Goal: Task Accomplishment & Management: Complete application form

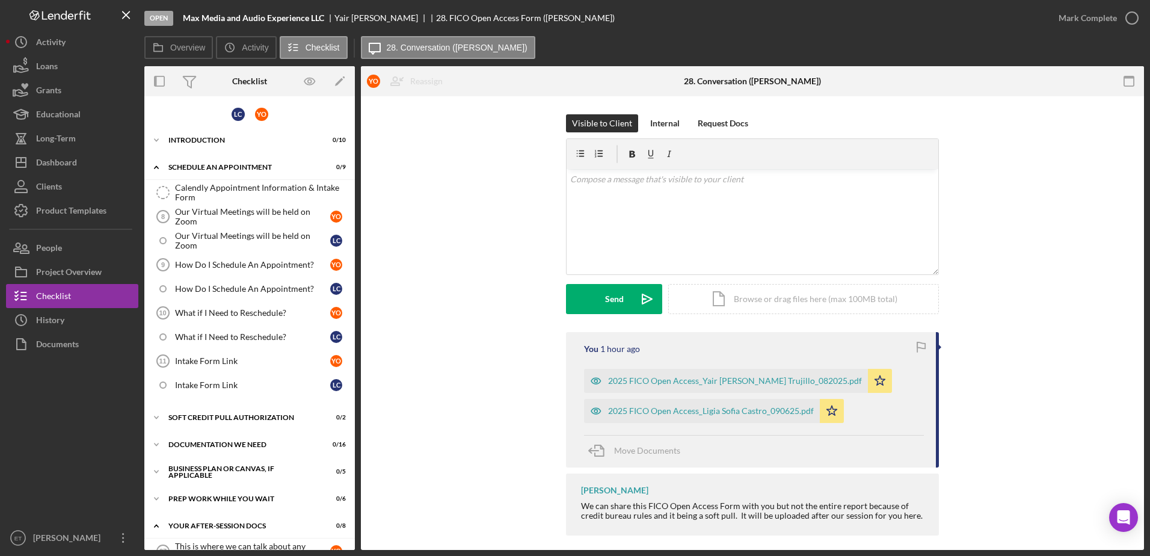
scroll to position [260, 0]
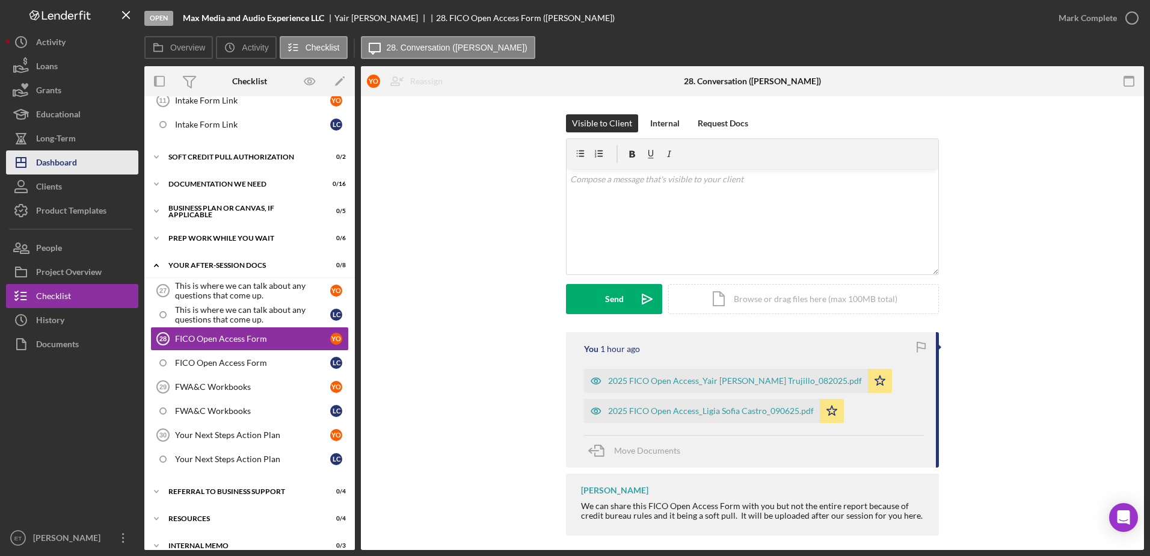
click at [75, 154] on div "Dashboard" at bounding box center [56, 163] width 41 height 27
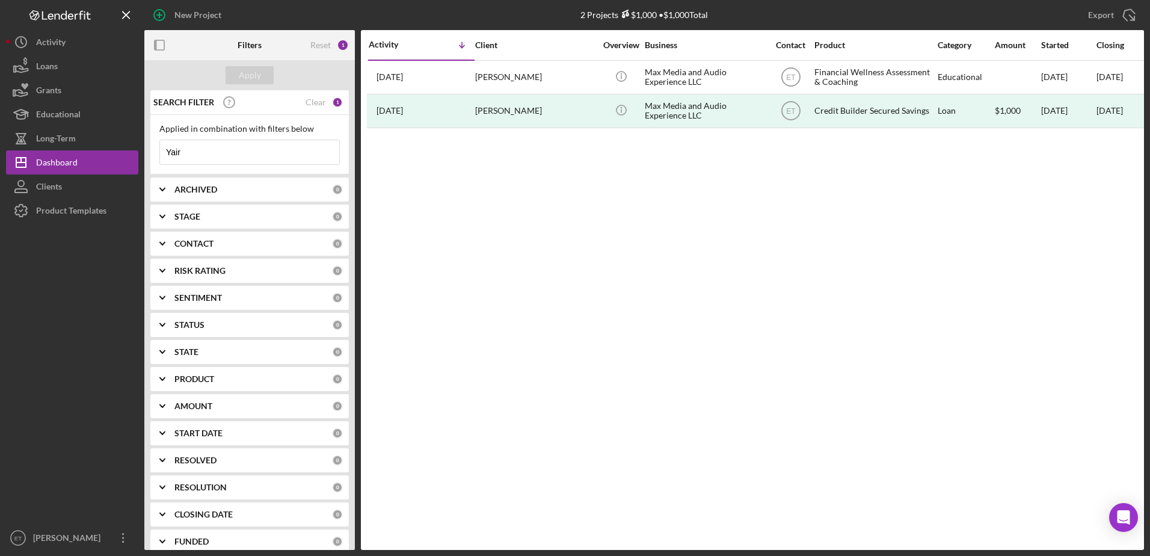
click at [217, 151] on input "Yair" at bounding box center [249, 152] width 179 height 24
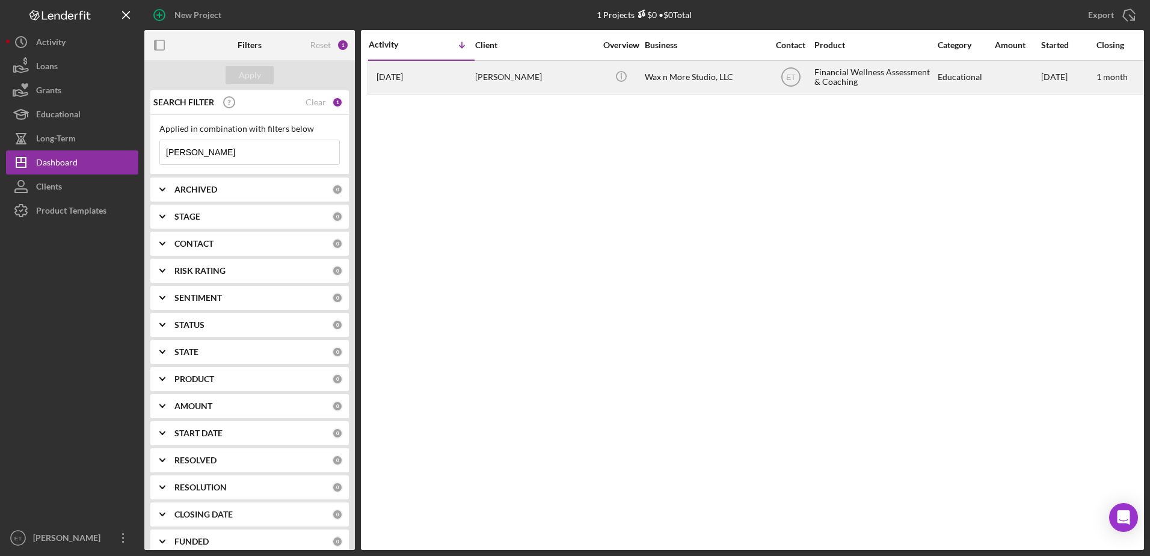
type input "[PERSON_NAME]"
click at [526, 82] on div "[PERSON_NAME]" at bounding box center [535, 77] width 120 height 32
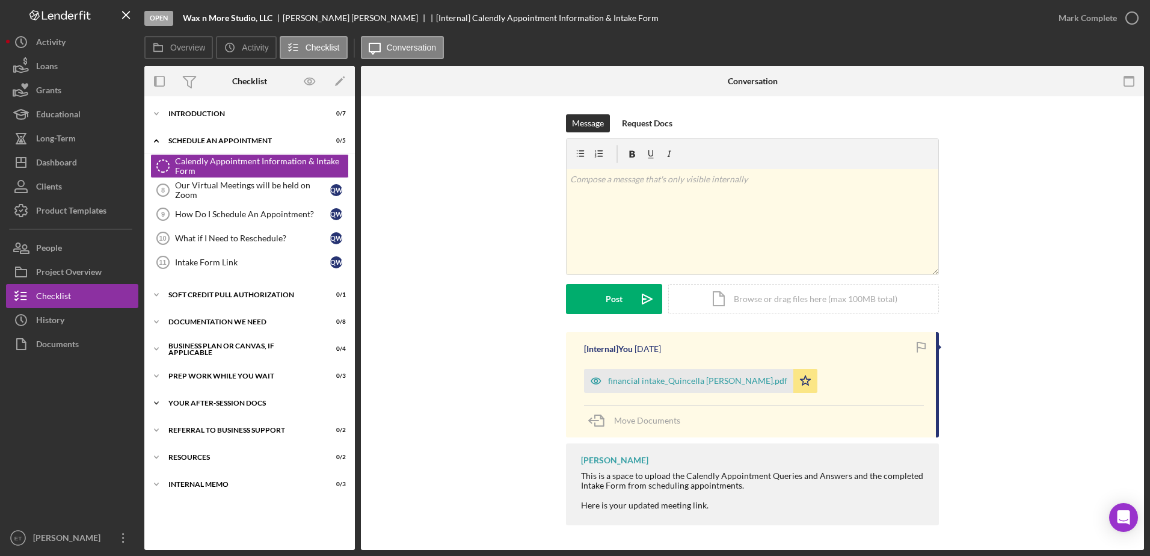
click at [200, 404] on div "Your After-Session Docs" at bounding box center [253, 402] width 171 height 7
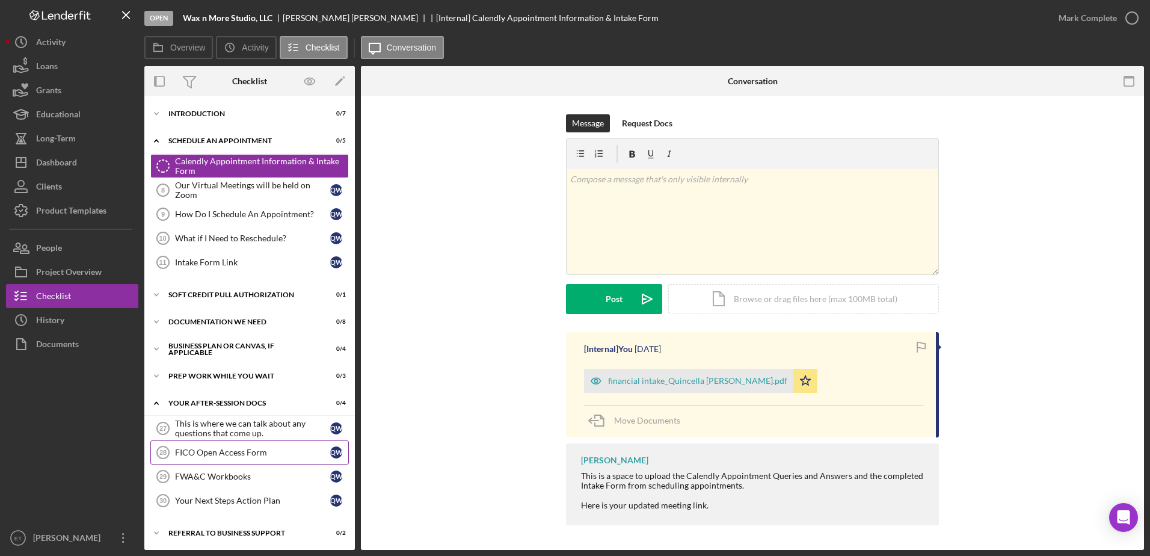
click at [198, 457] on div "FICO Open Access Form" at bounding box center [252, 453] width 155 height 10
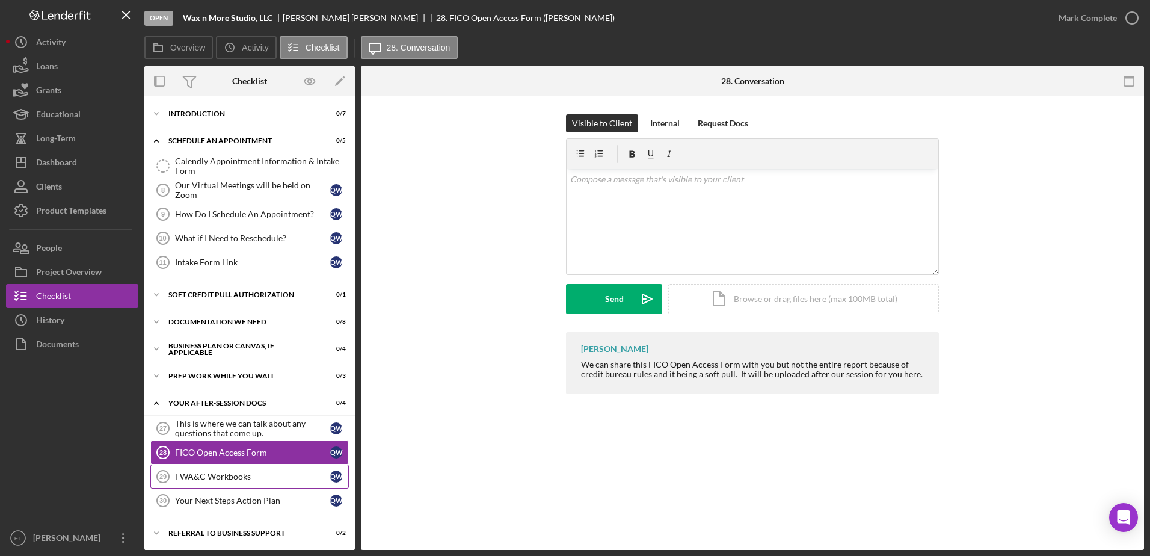
click at [206, 476] on div "FWA&C Workbooks" at bounding box center [252, 477] width 155 height 10
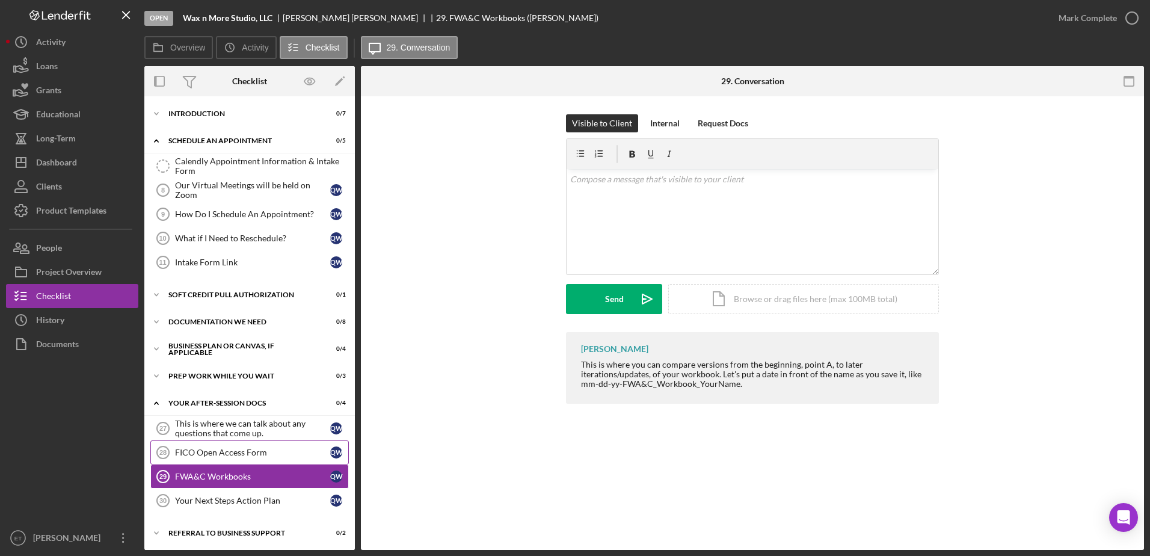
click at [203, 455] on div "FICO Open Access Form" at bounding box center [252, 453] width 155 height 10
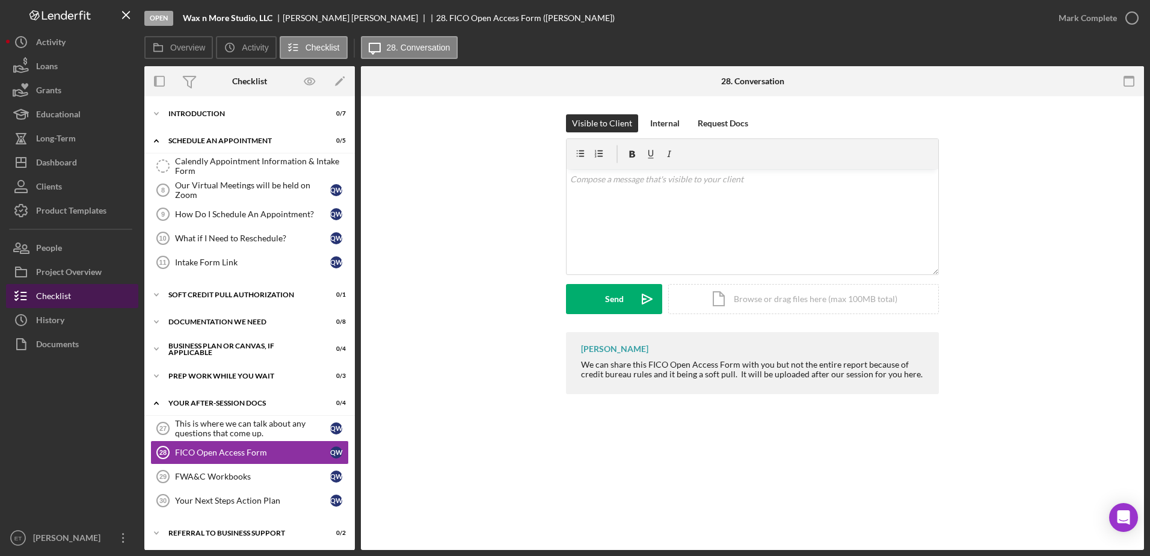
click at [70, 295] on div "Checklist" at bounding box center [53, 297] width 35 height 27
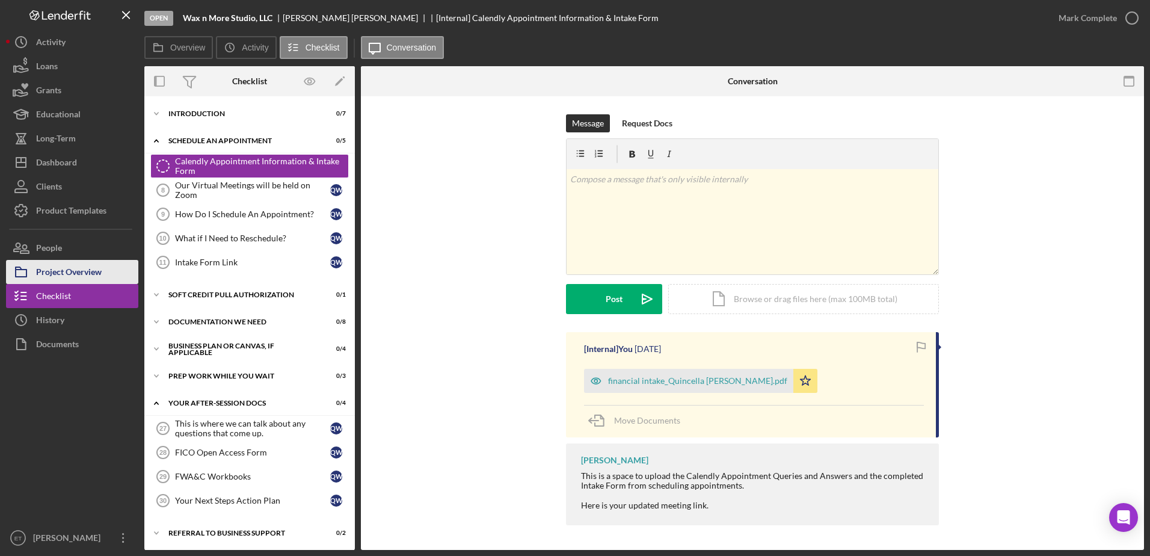
click at [67, 272] on div "Project Overview" at bounding box center [69, 273] width 66 height 27
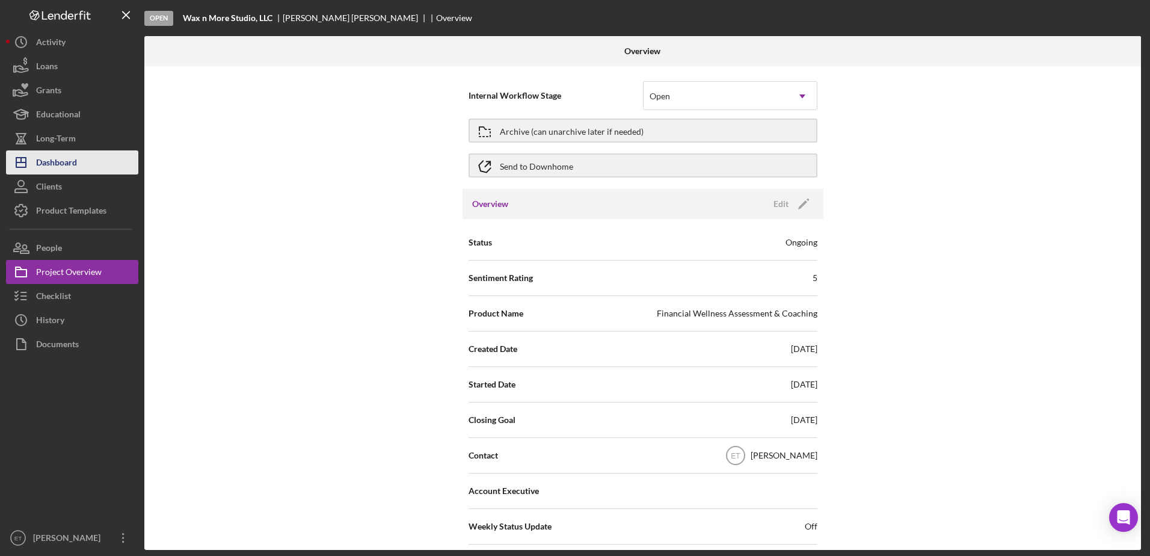
click at [60, 170] on div "Dashboard" at bounding box center [56, 163] width 41 height 27
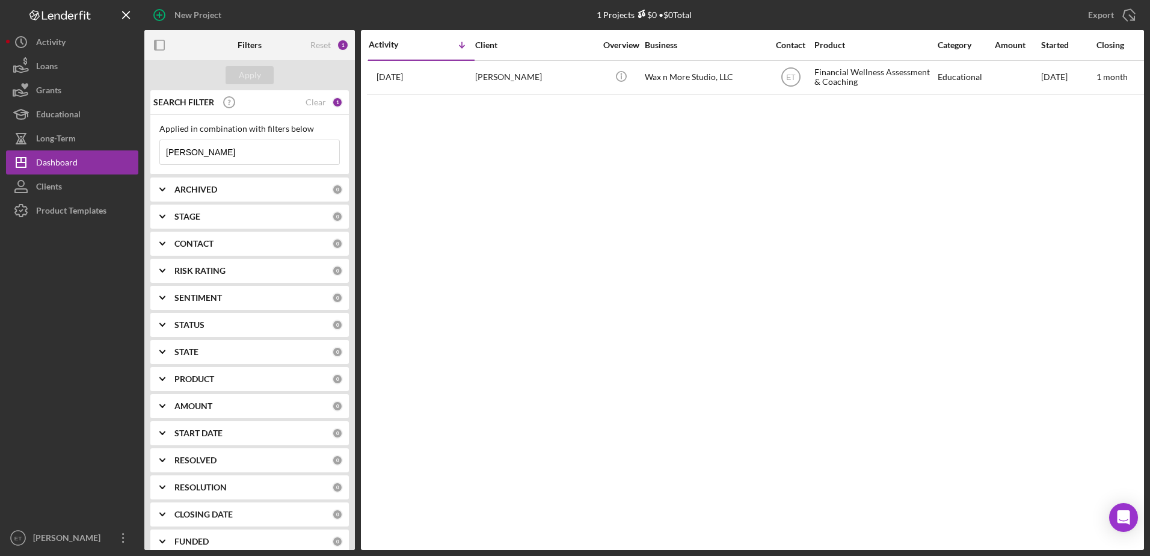
click at [206, 154] on input "quincella" at bounding box center [249, 152] width 179 height 24
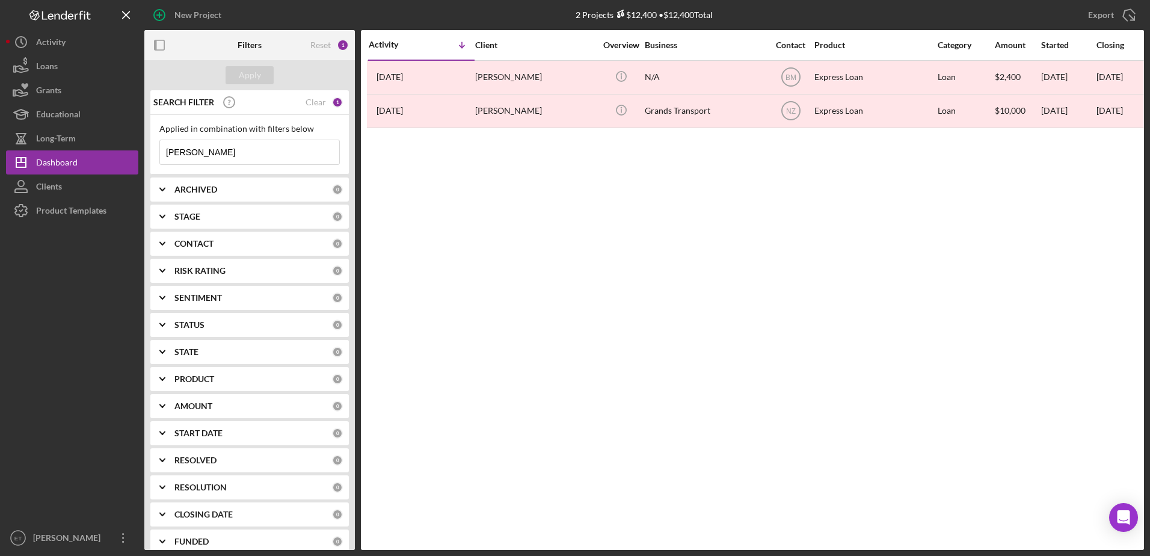
click at [195, 155] on input "lakisha" at bounding box center [249, 152] width 179 height 24
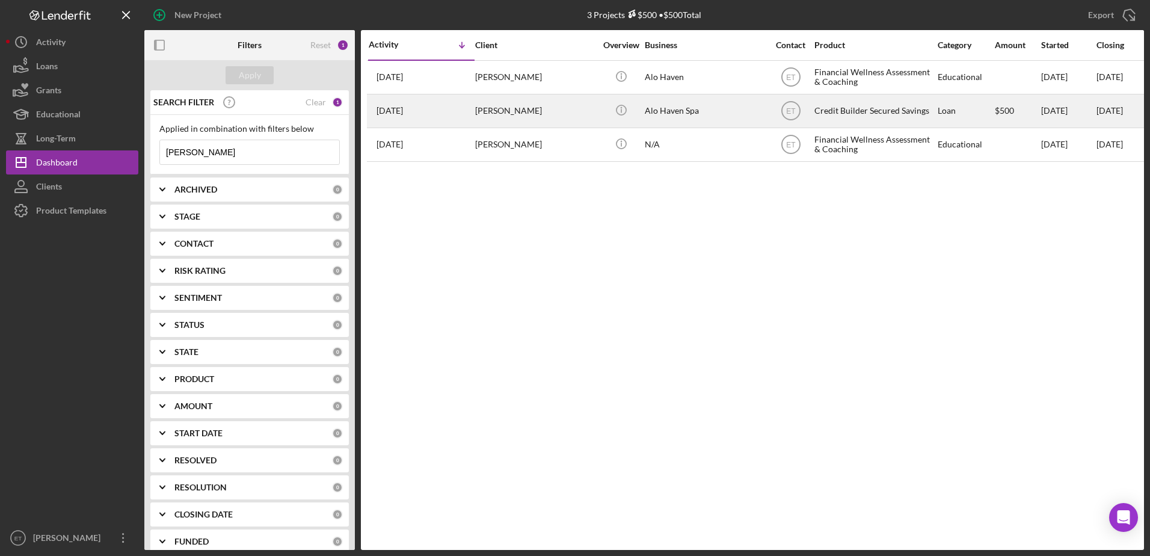
type input "larisha"
click at [529, 118] on div "Larisha Reeves" at bounding box center [535, 111] width 120 height 32
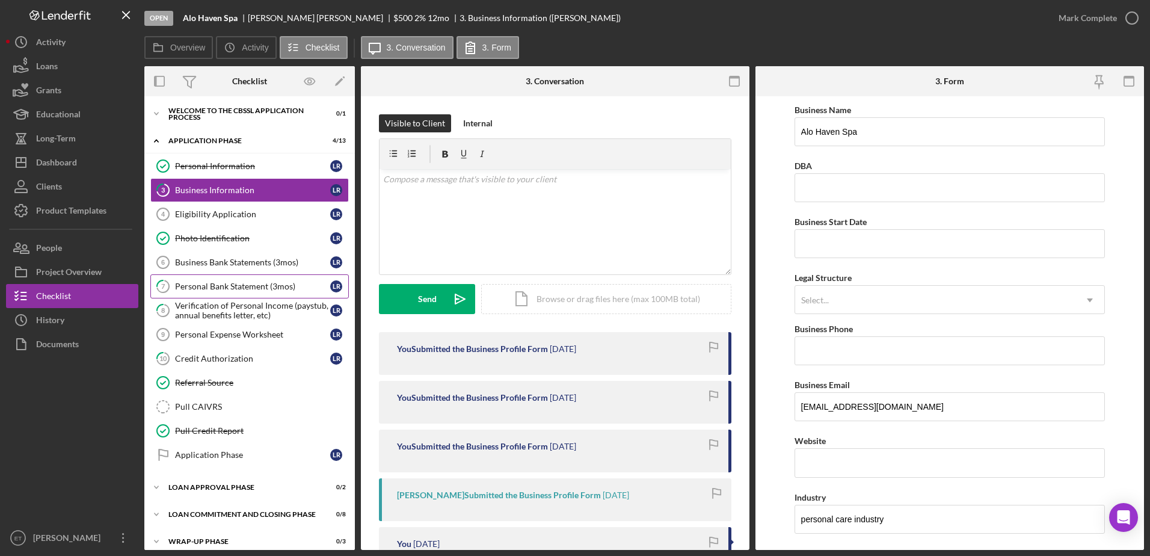
scroll to position [10, 0]
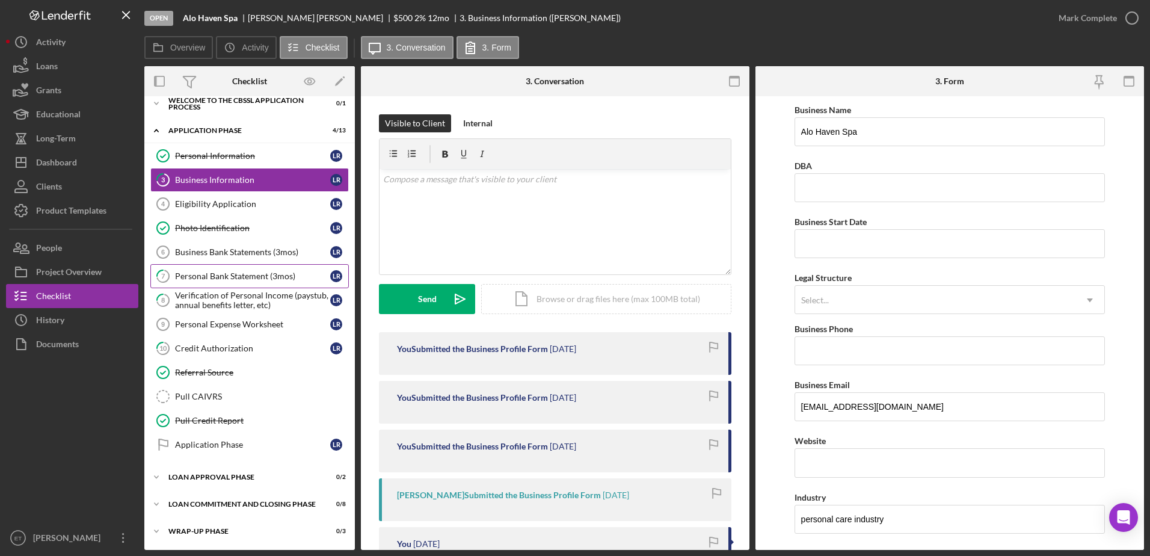
click at [217, 280] on div "Personal Bank Statement (3mos)" at bounding box center [252, 276] width 155 height 10
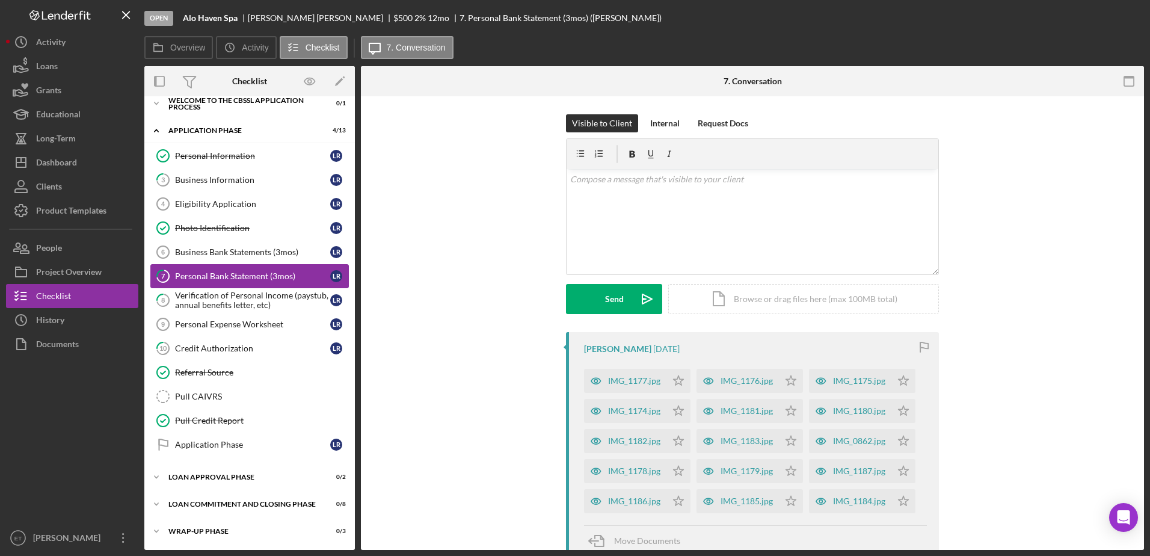
scroll to position [10, 0]
click at [215, 251] on div "Business Bank Statements (3mos)" at bounding box center [252, 252] width 155 height 10
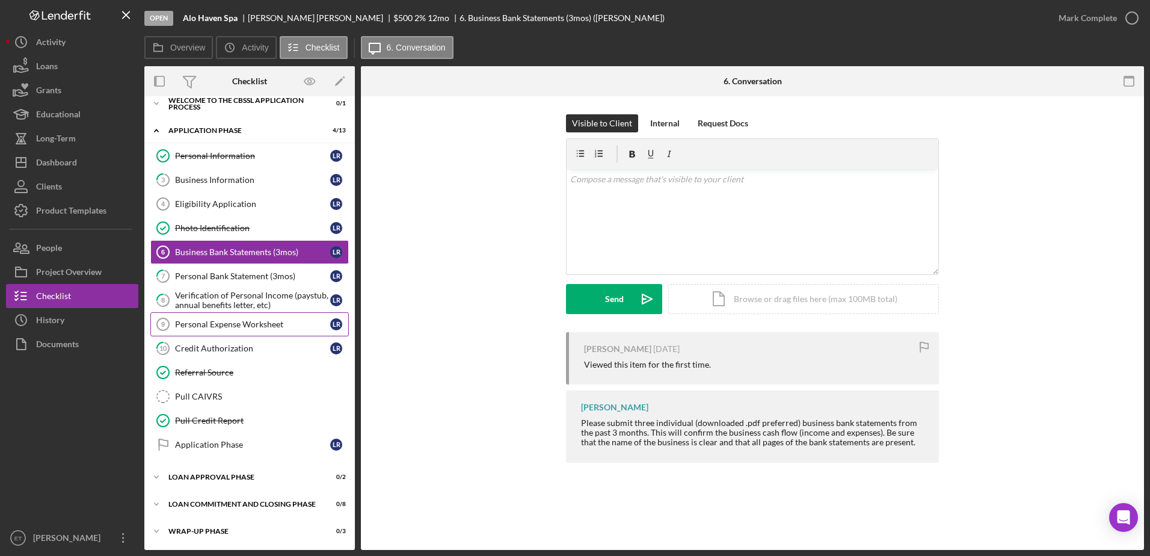
click at [217, 322] on div "Personal Expense Worksheet" at bounding box center [252, 324] width 155 height 10
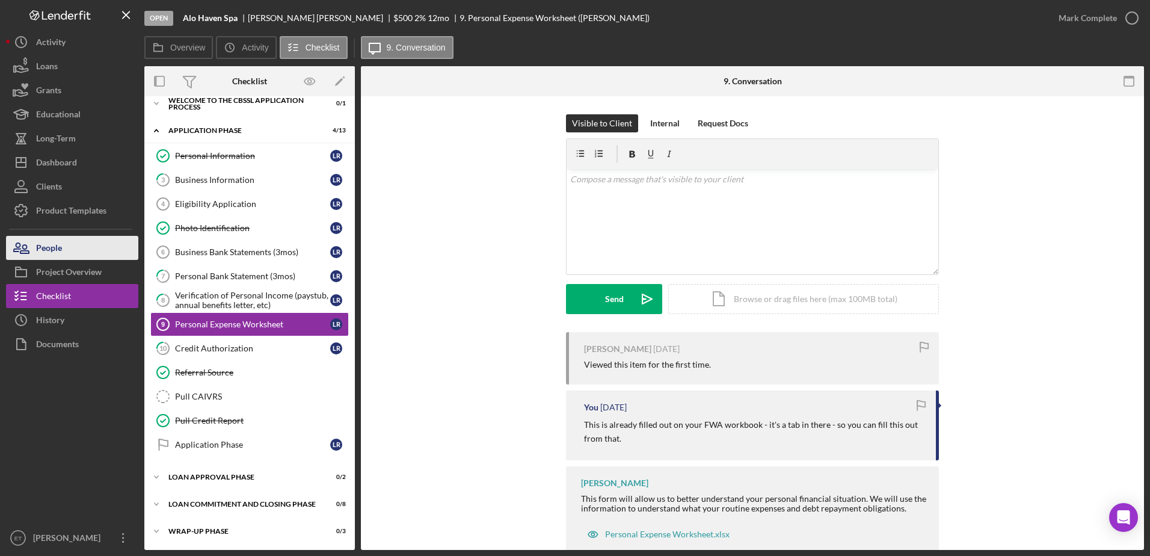
click at [62, 249] on div "People" at bounding box center [49, 249] width 26 height 27
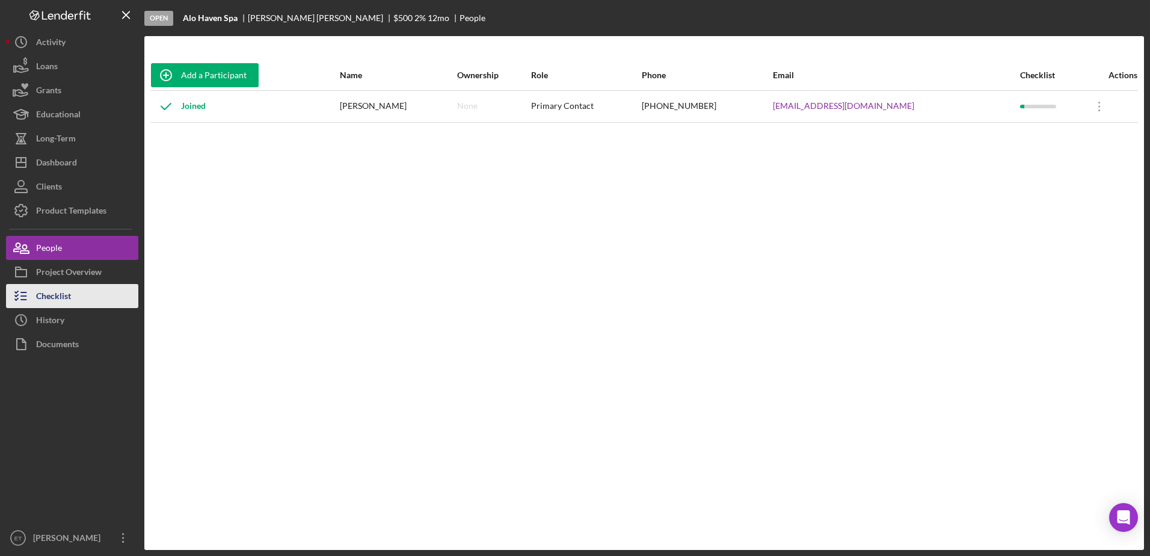
click at [76, 295] on button "Checklist" at bounding box center [72, 296] width 132 height 24
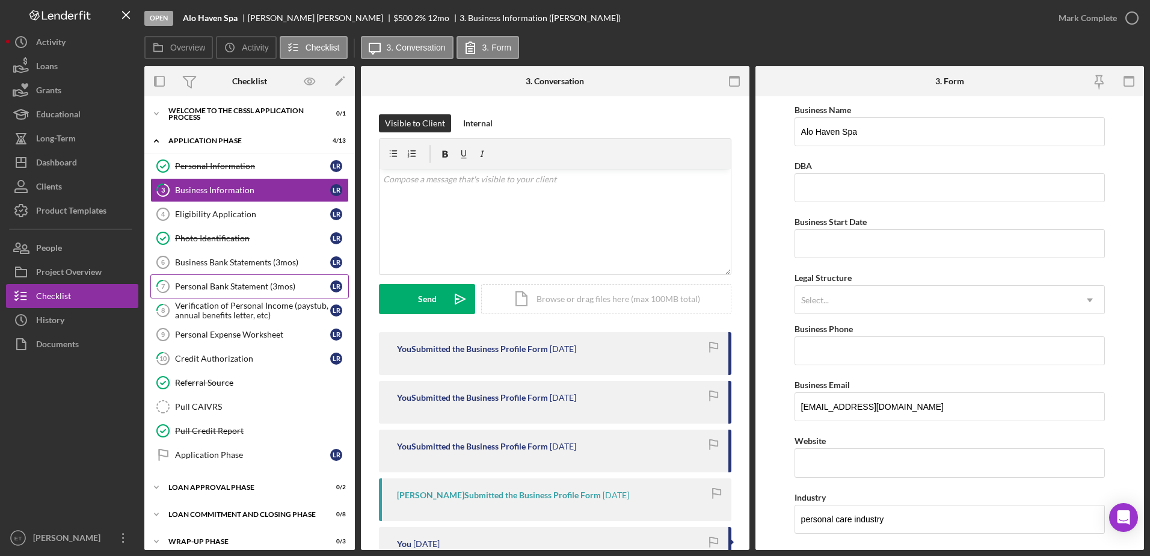
click at [227, 288] on div "Personal Bank Statement (3mos)" at bounding box center [252, 287] width 155 height 10
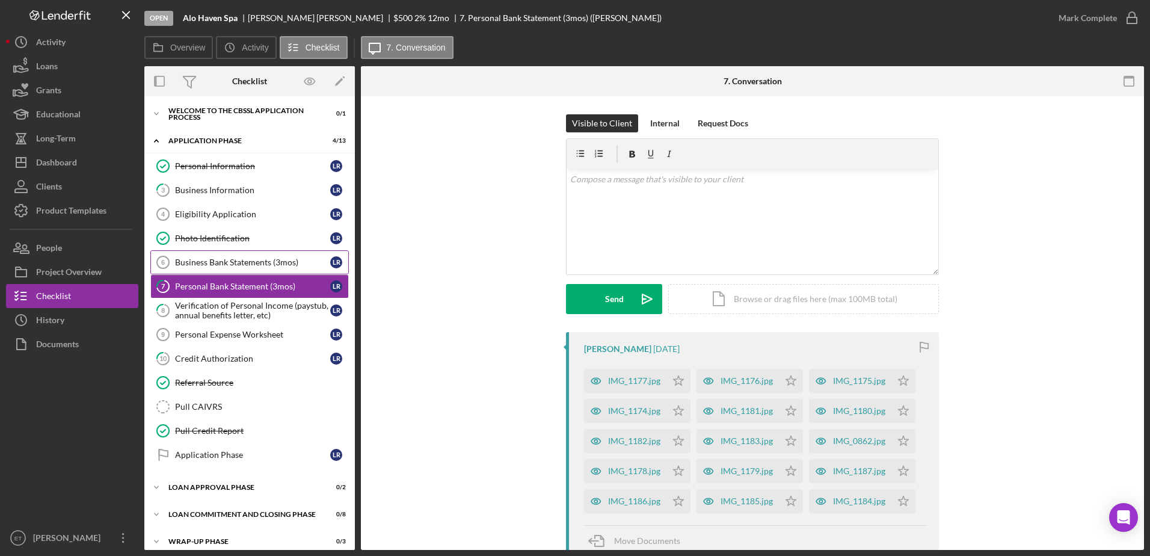
click at [220, 265] on div "Business Bank Statements (3mos)" at bounding box center [252, 262] width 155 height 10
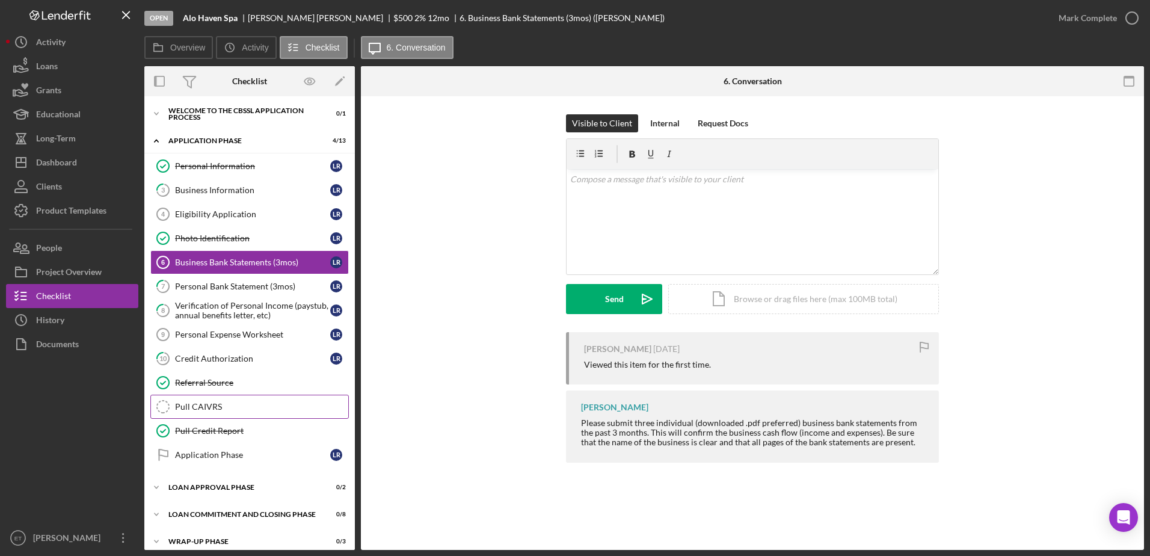
scroll to position [10, 0]
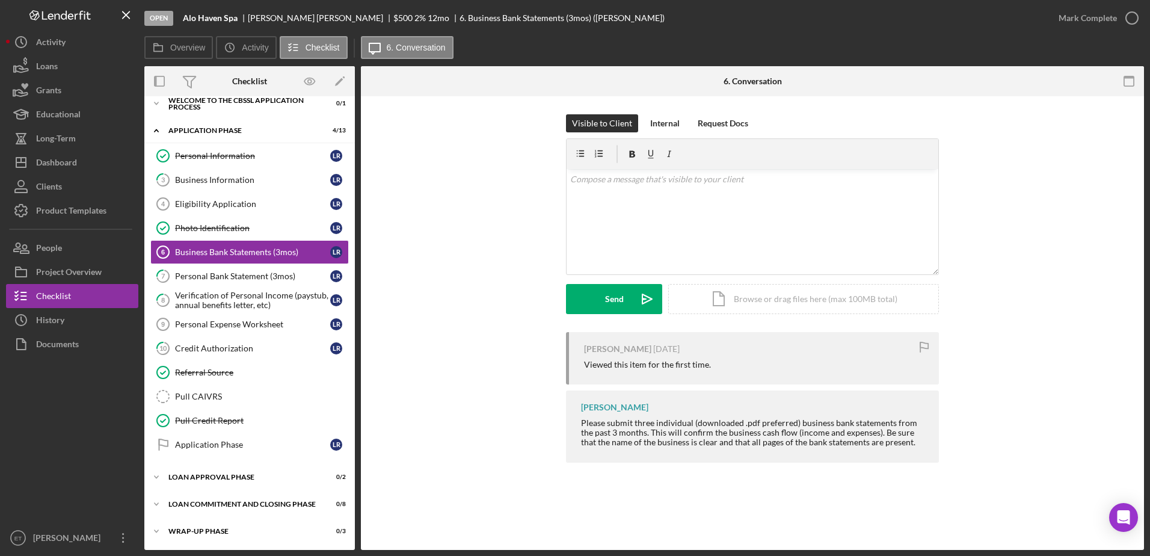
click at [395, 386] on div "Larisha Reeves 2 months ago Viewed this item for the first time. Edris Tucker P…" at bounding box center [752, 400] width 747 height 137
click at [217, 502] on div "Loan Commitment and Closing Phase" at bounding box center [253, 503] width 171 height 7
click at [213, 503] on div "Loan Commitment and Closing Phase" at bounding box center [253, 503] width 171 height 7
click at [223, 322] on div "Personal Expense Worksheet" at bounding box center [252, 324] width 155 height 10
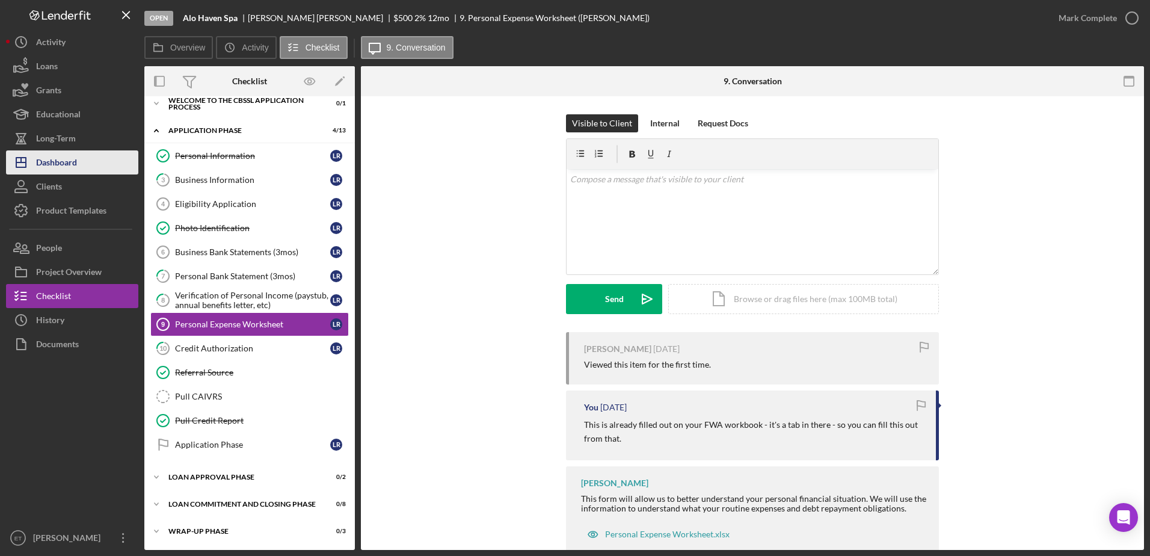
click at [78, 165] on button "Icon/Dashboard Dashboard" at bounding box center [72, 162] width 132 height 24
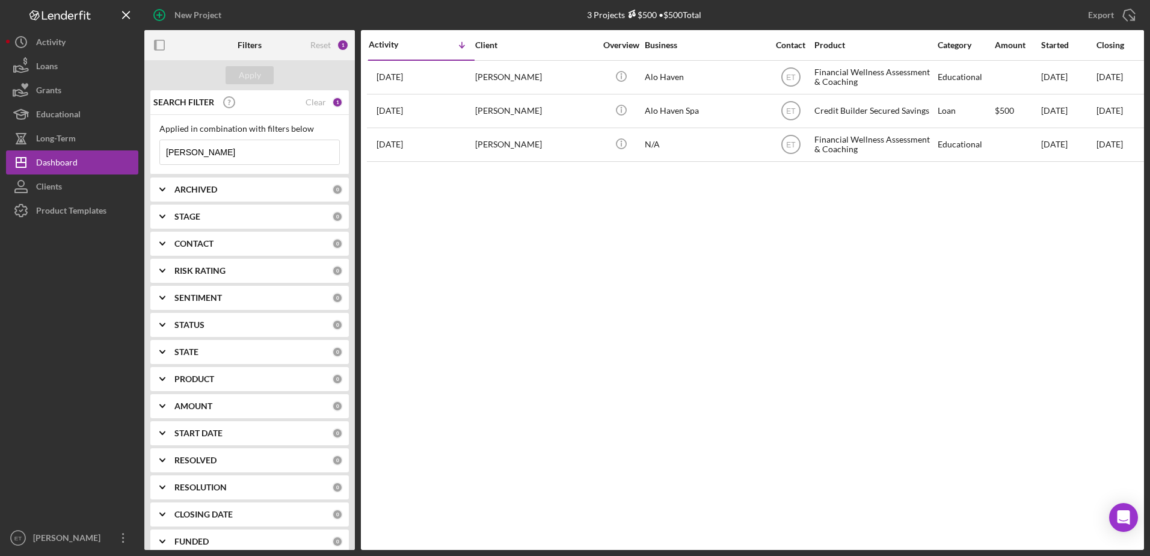
click at [220, 151] on input "larisha" at bounding box center [249, 152] width 179 height 24
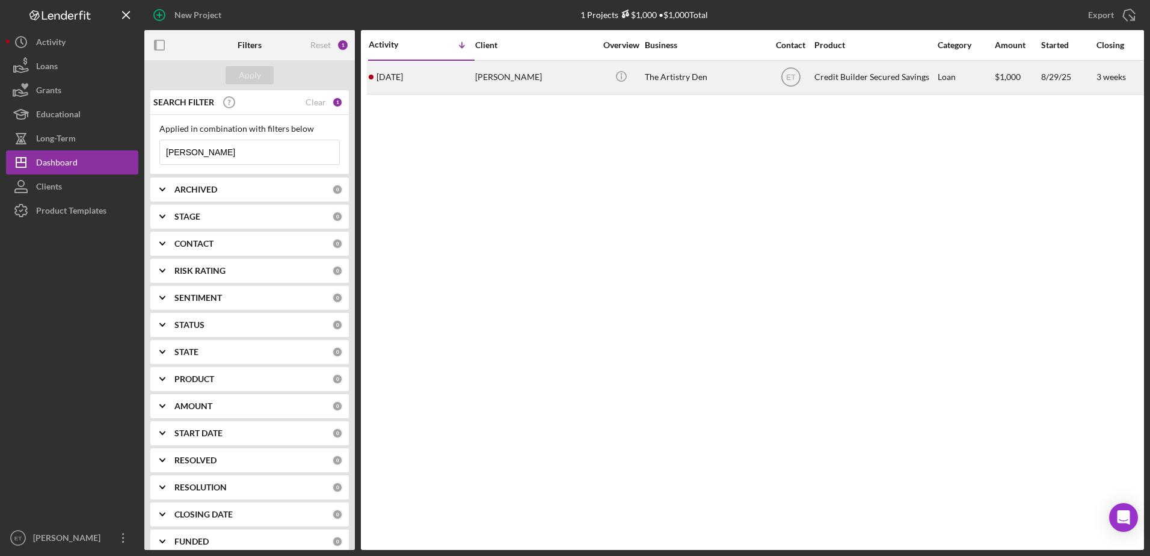
type input "takiyah"
click at [566, 76] on div "[PERSON_NAME]" at bounding box center [535, 77] width 120 height 32
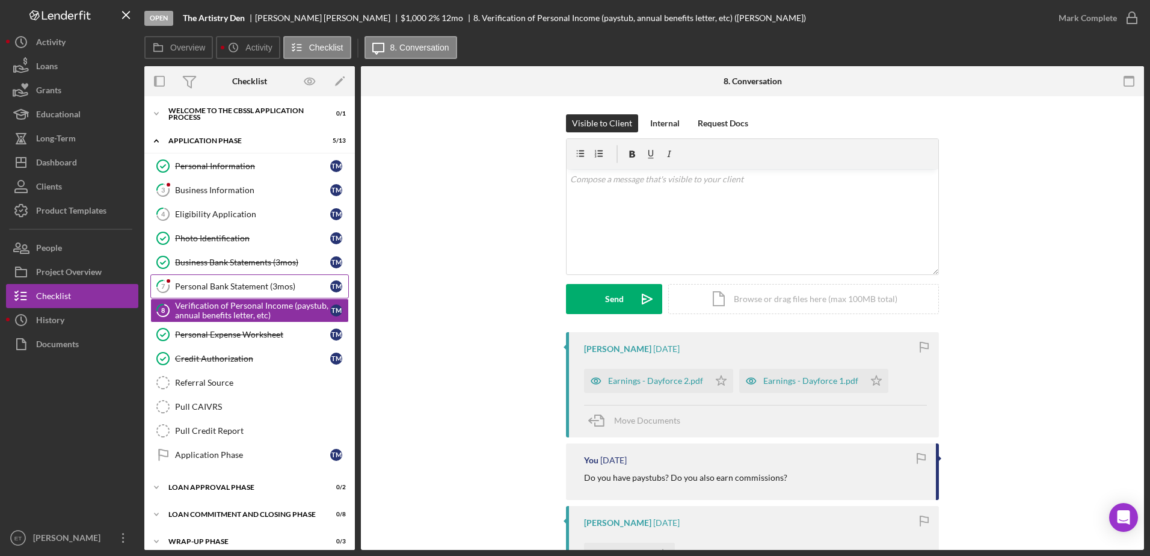
click at [223, 289] on div "Personal Bank Statement (3mos)" at bounding box center [252, 287] width 155 height 10
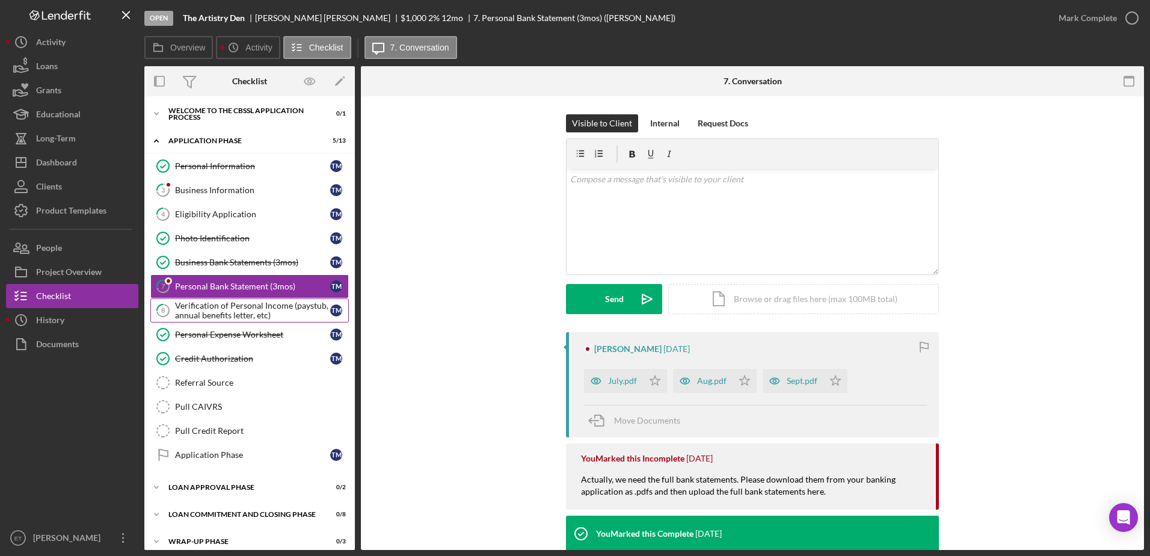
click at [222, 317] on div "Verification of Personal Income (paystub, annual benefits letter, etc)" at bounding box center [252, 310] width 155 height 19
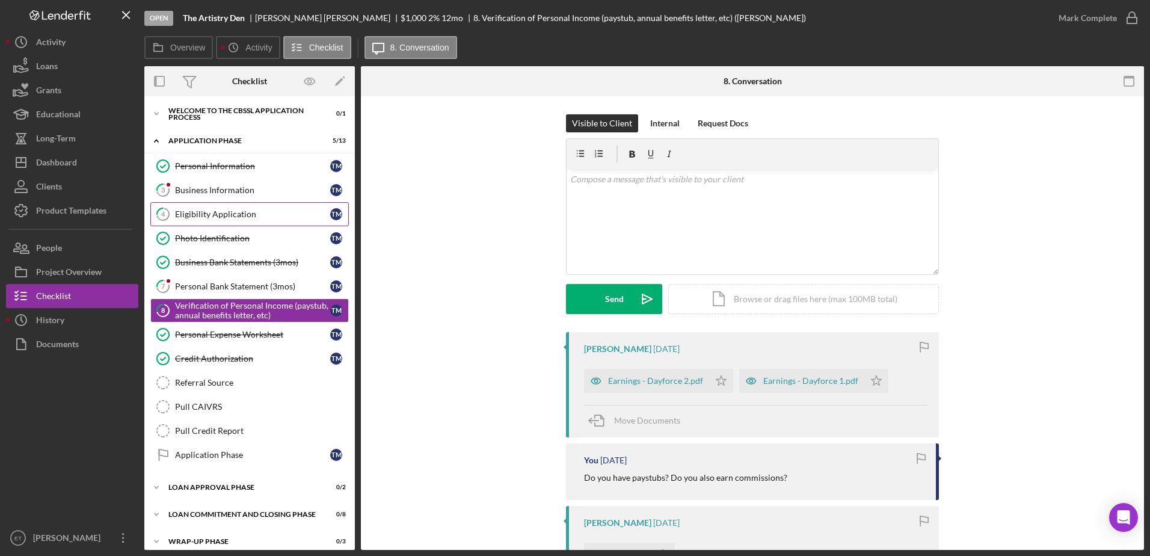
click at [230, 212] on div "Eligibility Application" at bounding box center [252, 214] width 155 height 10
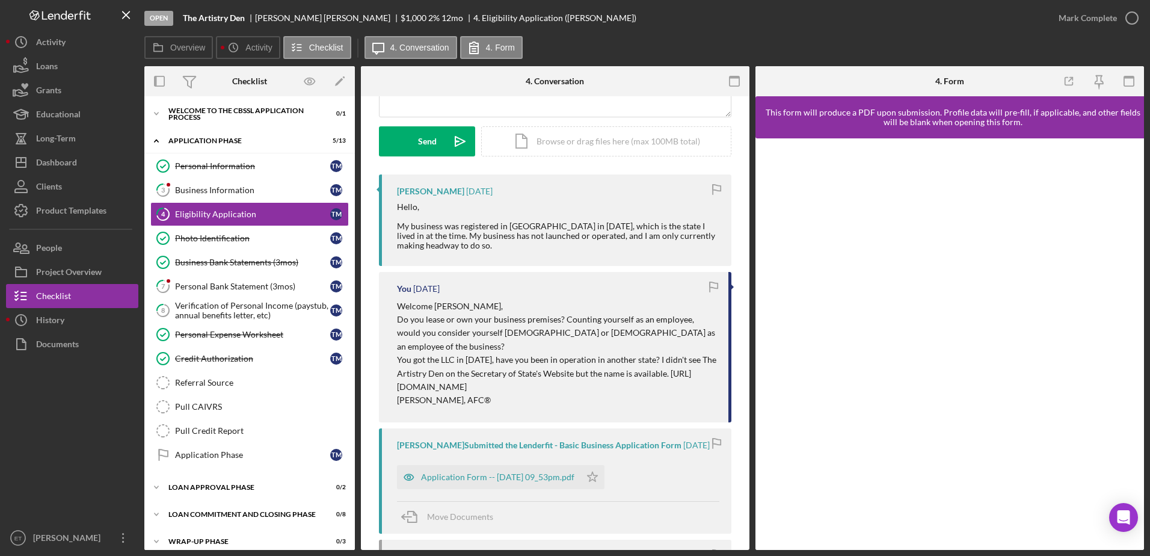
scroll to position [159, 0]
click at [217, 189] on div "Business Information" at bounding box center [252, 190] width 155 height 10
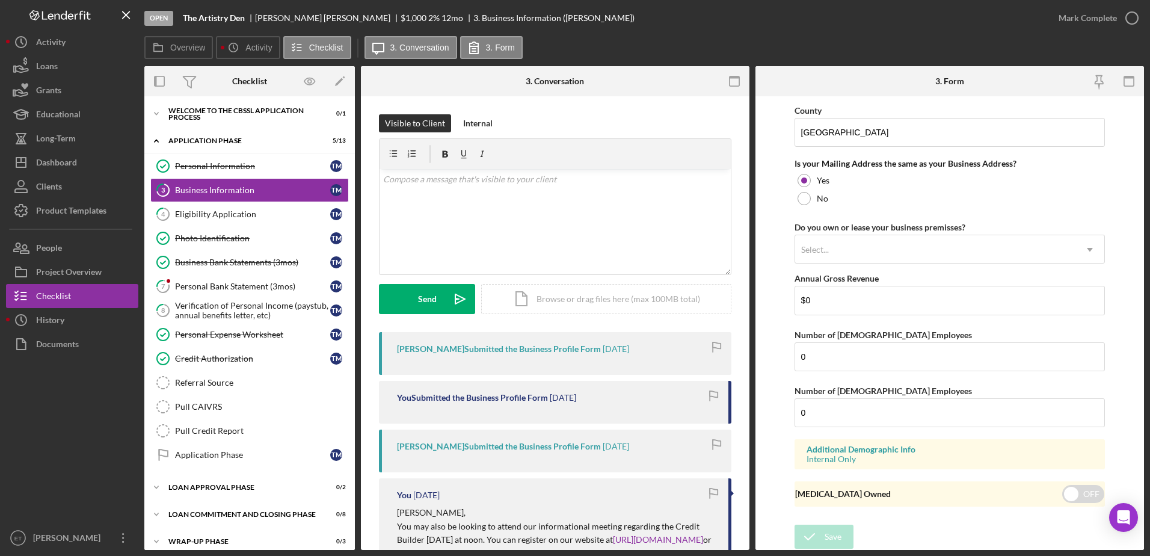
scroll to position [882, 0]
click at [215, 362] on div "Credit Authorization" at bounding box center [252, 359] width 155 height 10
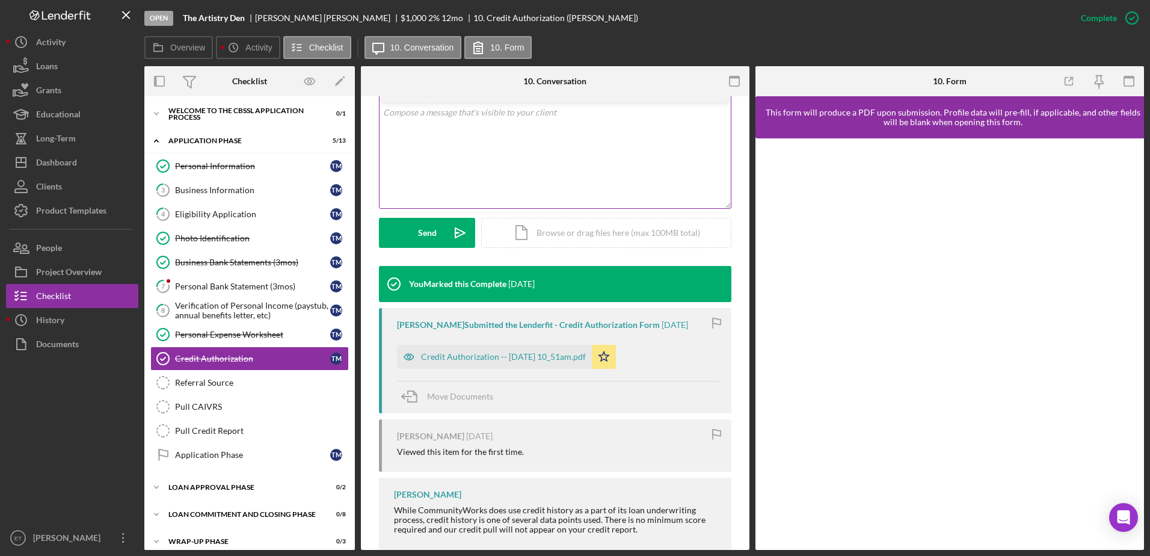
scroll to position [256, 0]
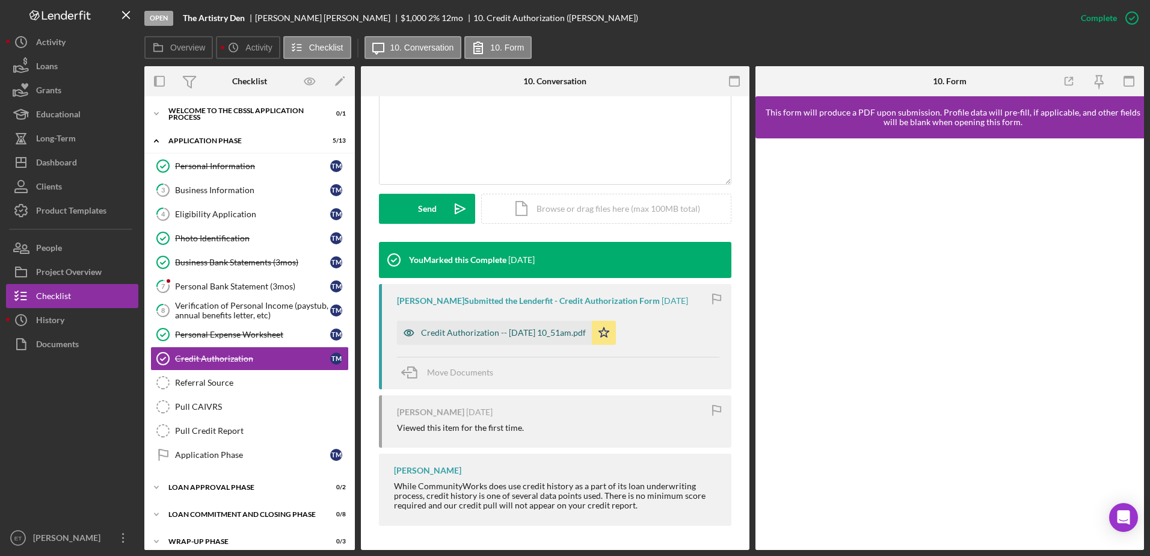
click at [405, 338] on icon "button" at bounding box center [409, 333] width 24 height 24
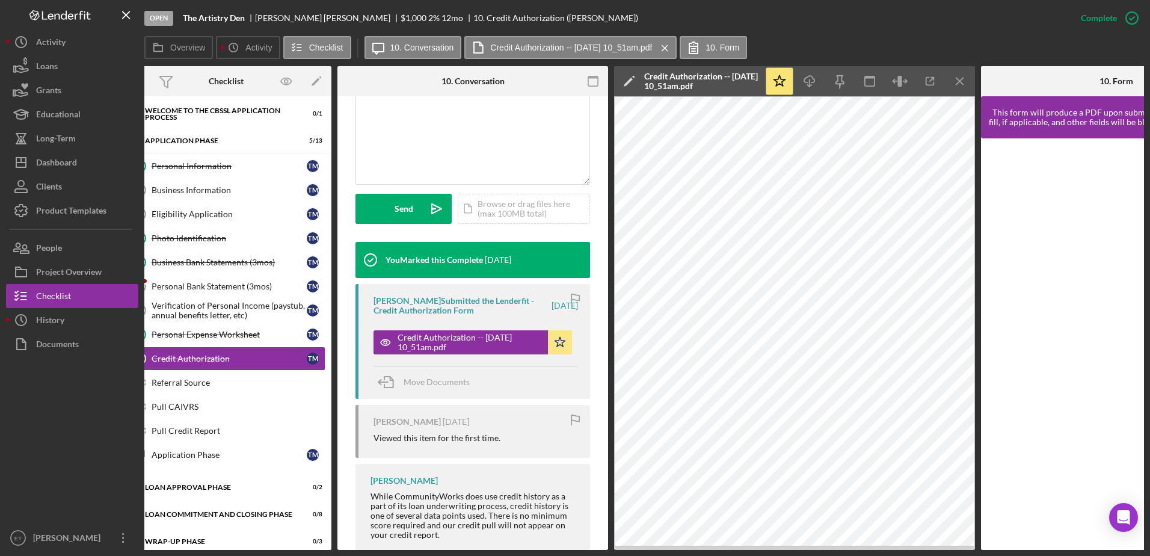
scroll to position [0, 0]
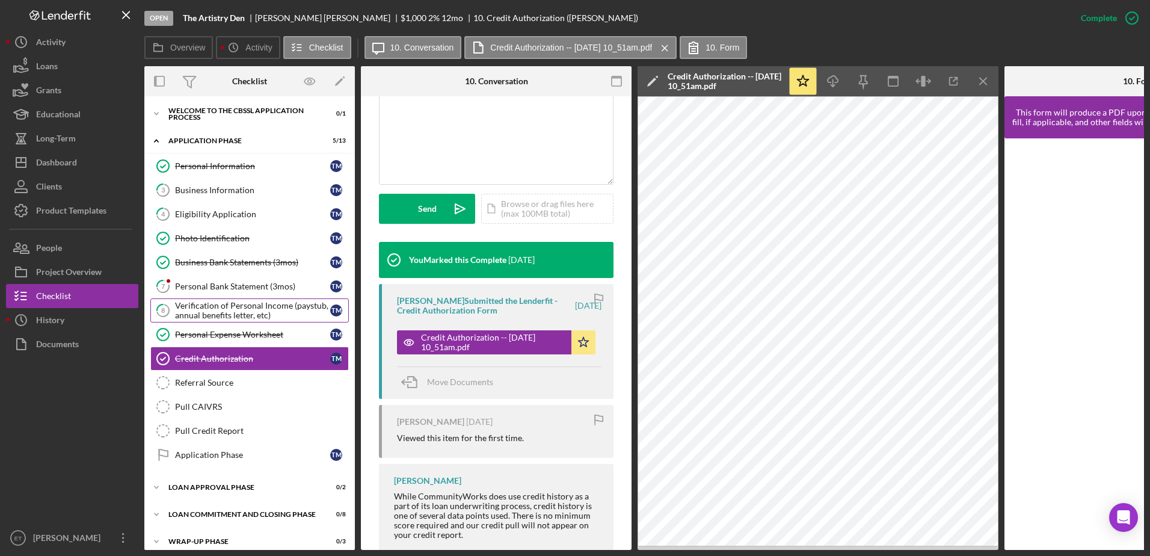
click at [197, 309] on div "Verification of Personal Income (paystub, annual benefits letter, etc)" at bounding box center [252, 310] width 155 height 19
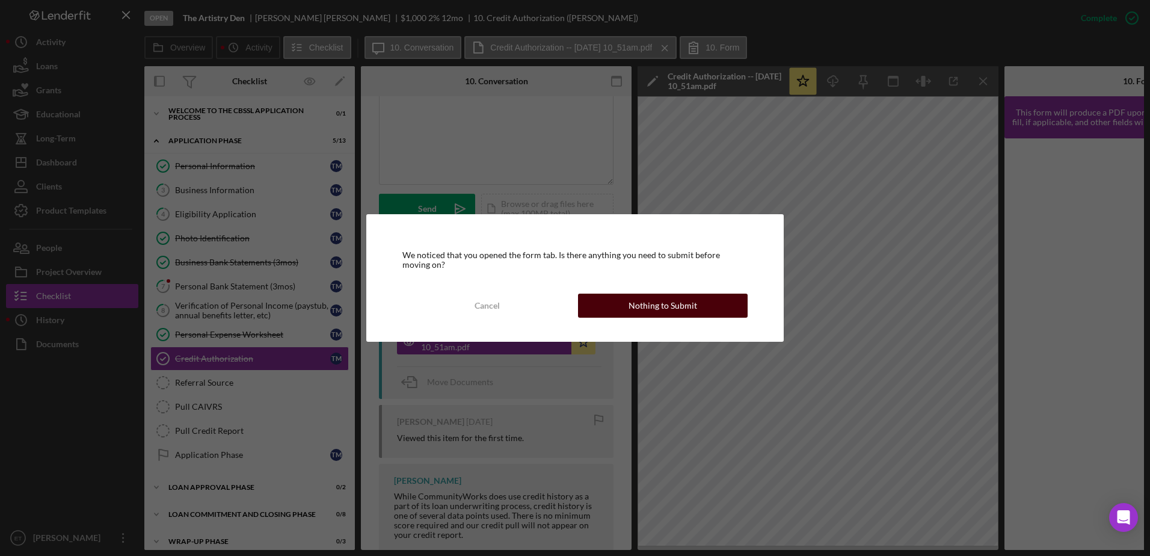
click at [635, 311] on div "Nothing to Submit" at bounding box center [663, 306] width 69 height 24
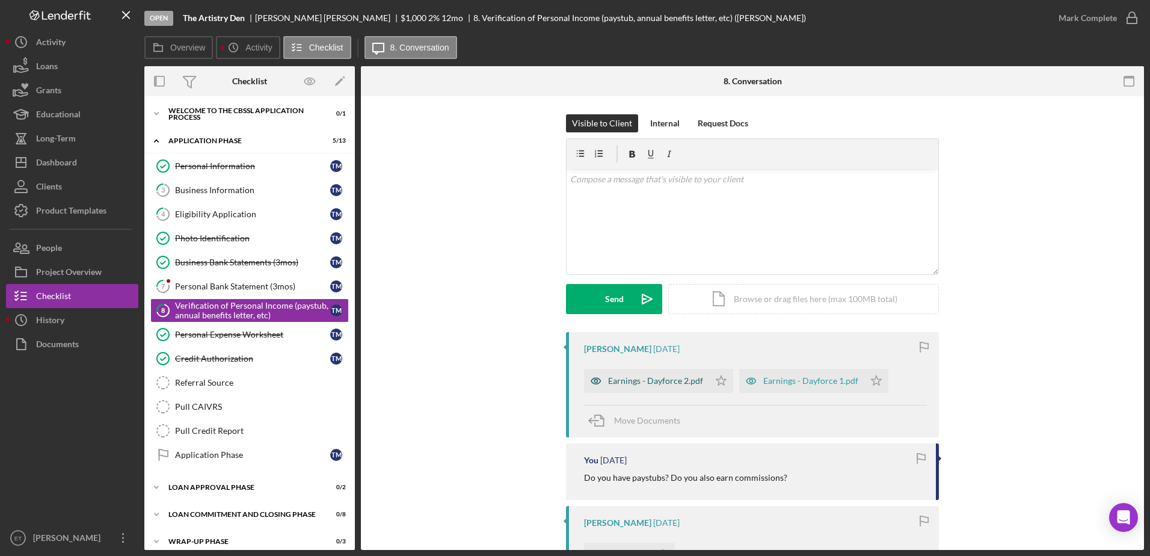
click at [594, 381] on icon "button" at bounding box center [595, 381] width 3 height 3
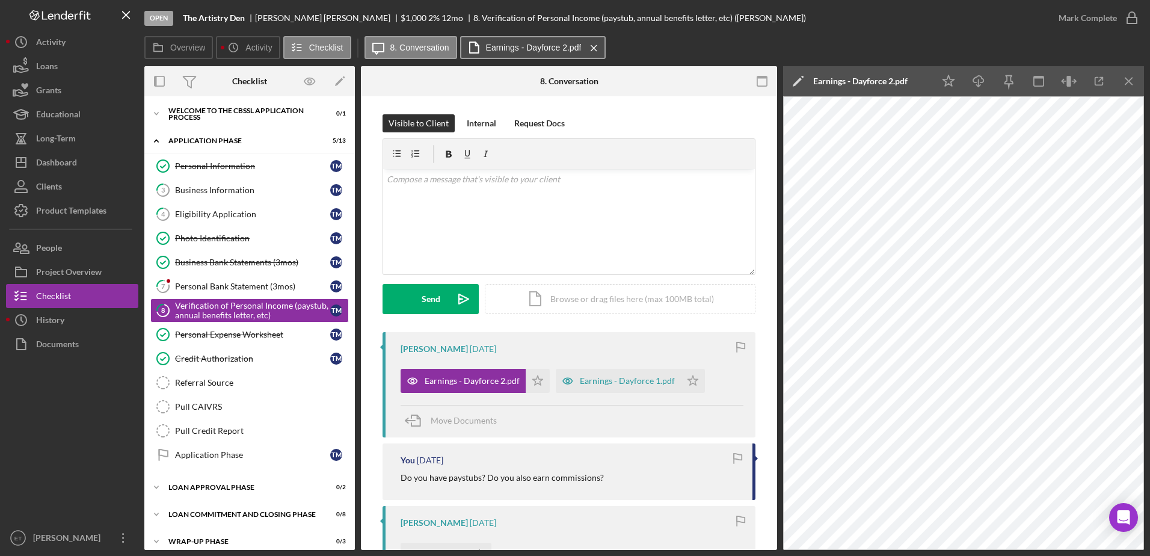
click at [549, 46] on label "Earnings - Dayforce 2.pdf" at bounding box center [534, 48] width 96 height 10
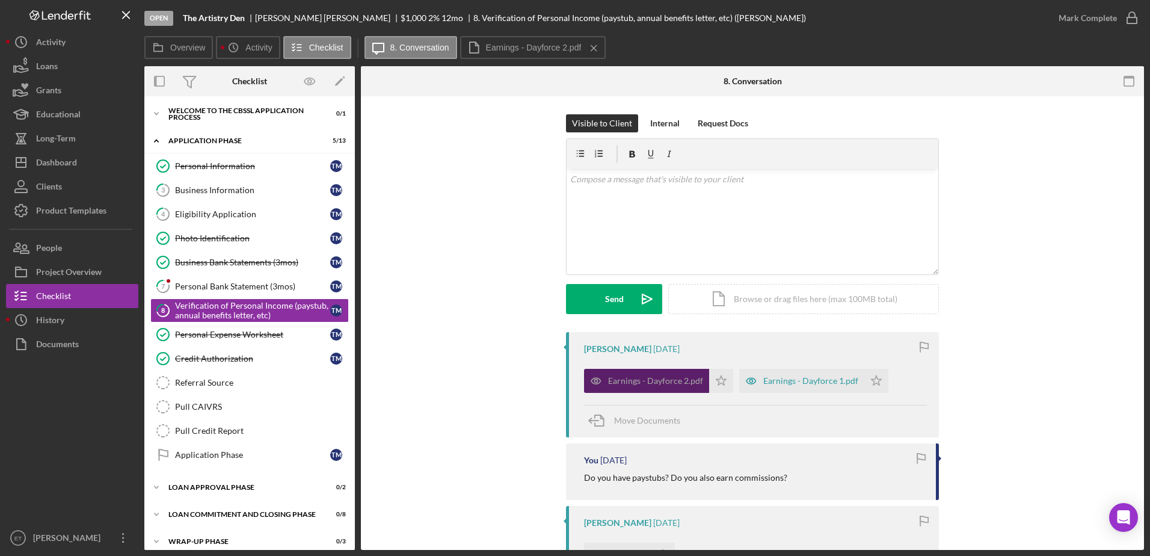
click at [593, 383] on icon "button" at bounding box center [596, 381] width 24 height 24
click at [420, 48] on label "8. Conversation" at bounding box center [419, 48] width 59 height 10
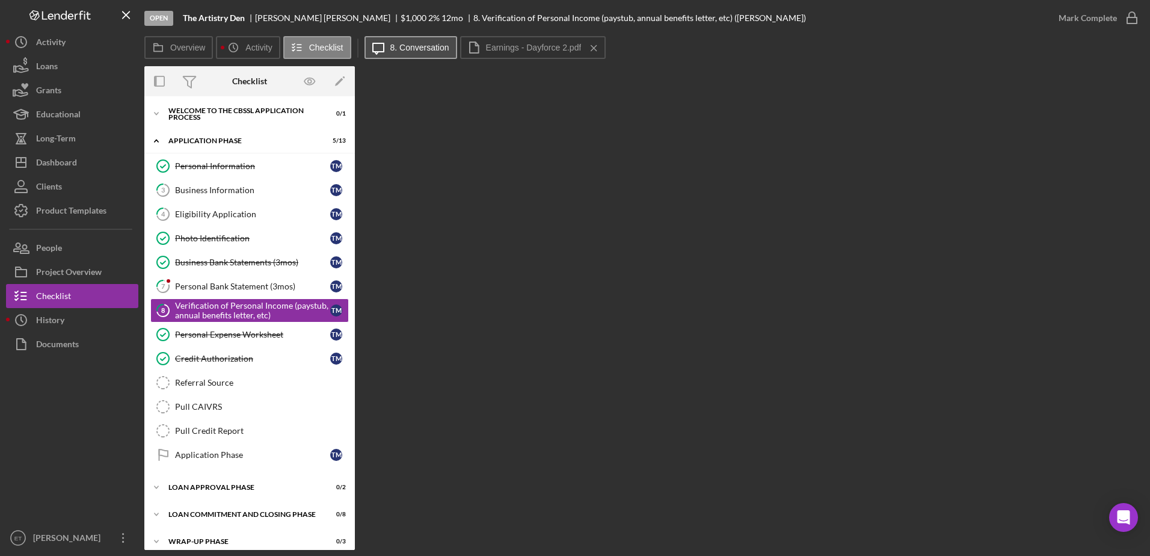
click at [420, 48] on label "8. Conversation" at bounding box center [419, 48] width 59 height 10
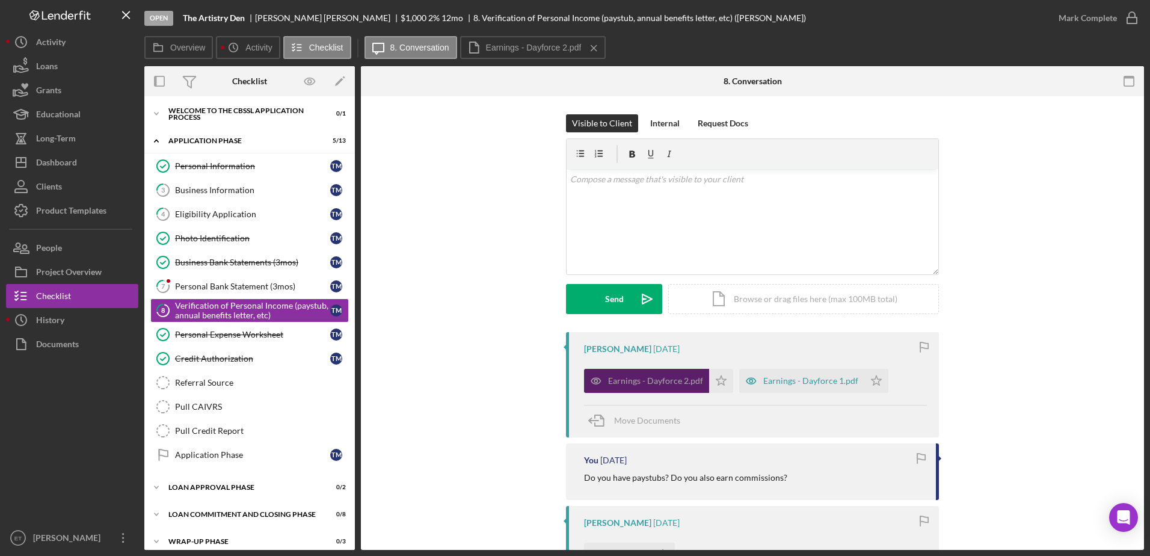
click at [596, 380] on icon "button" at bounding box center [595, 381] width 3 height 3
click at [633, 381] on div "Earnings - Dayforce 2.pdf" at bounding box center [655, 381] width 95 height 10
click at [522, 51] on label "Earnings - Dayforce 2.pdf" at bounding box center [534, 48] width 96 height 10
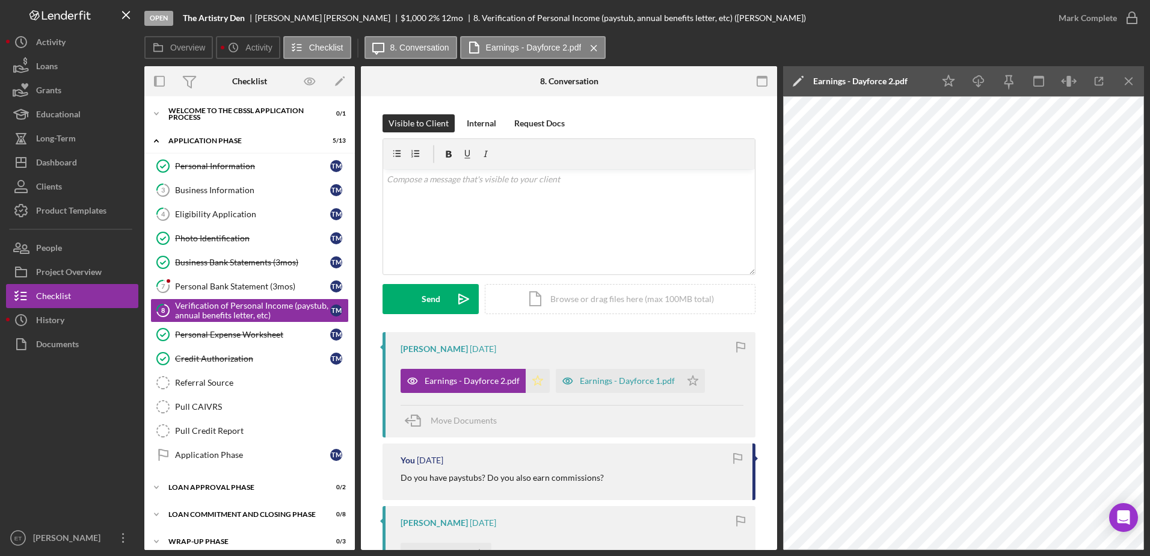
click at [533, 381] on polygon "button" at bounding box center [538, 380] width 10 height 10
click at [566, 381] on icon "button" at bounding box center [567, 381] width 3 height 3
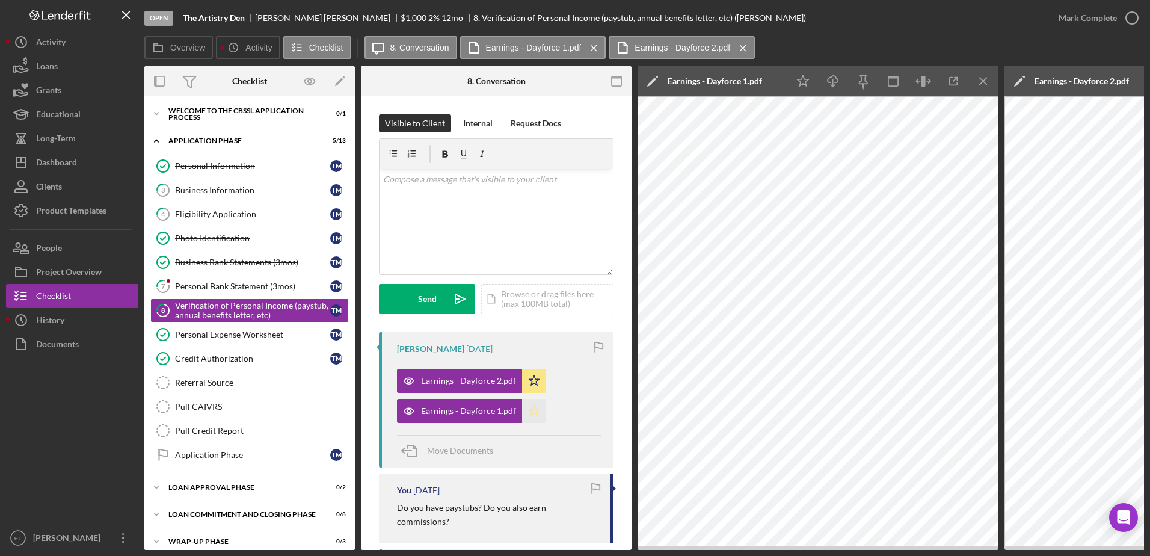
click at [540, 414] on icon "Icon/Star" at bounding box center [534, 411] width 24 height 24
click at [1133, 18] on icon "button" at bounding box center [1132, 18] width 30 height 30
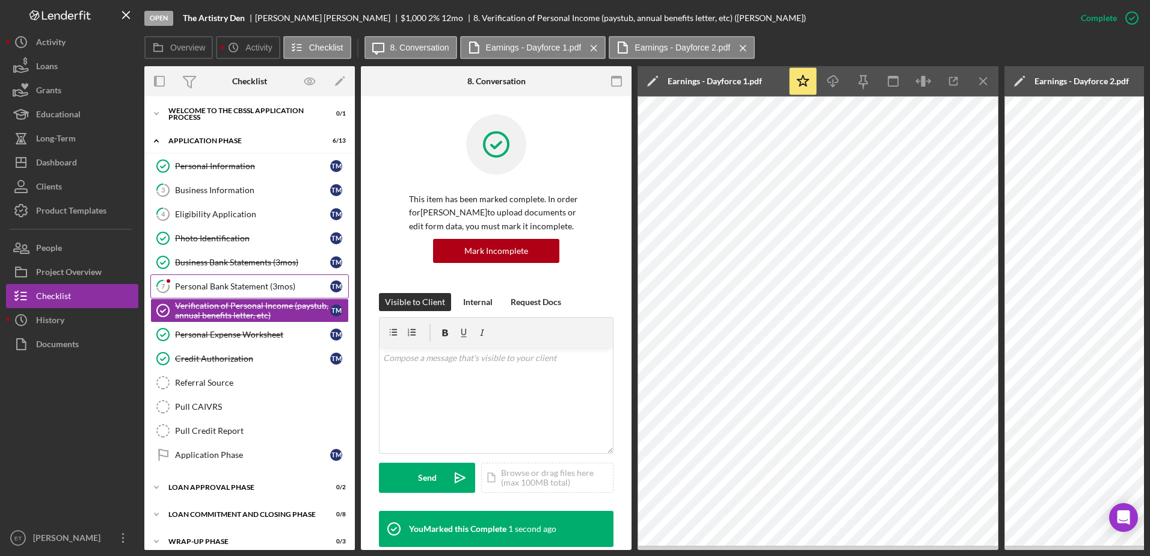
click at [207, 288] on div "Personal Bank Statement (3mos)" at bounding box center [252, 287] width 155 height 10
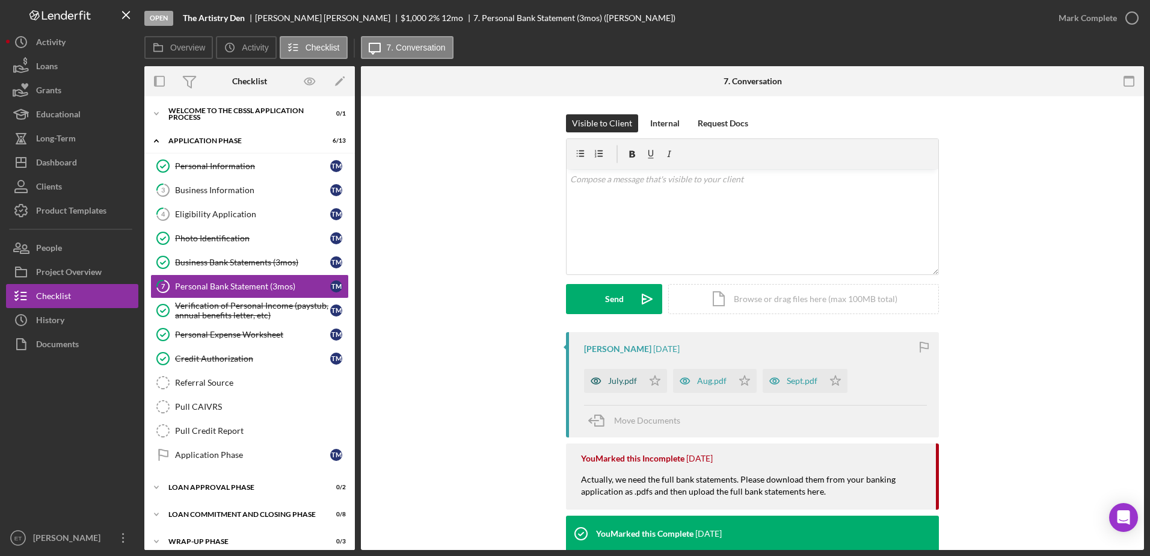
click at [594, 381] on icon "button" at bounding box center [595, 381] width 3 height 3
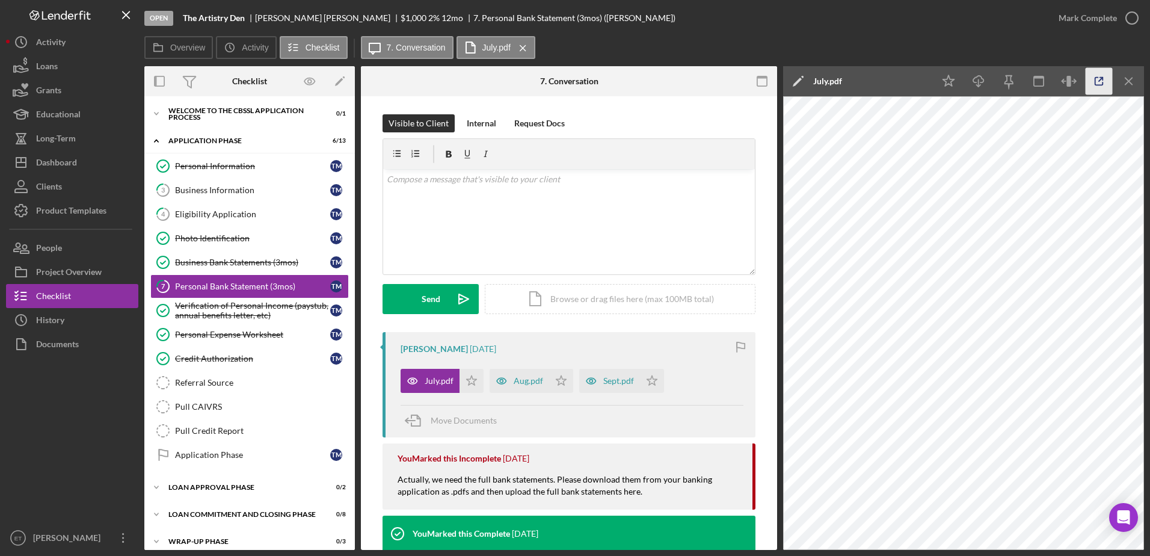
click at [1102, 80] on icon "button" at bounding box center [1099, 81] width 27 height 27
click at [470, 381] on icon "Icon/Star" at bounding box center [472, 381] width 24 height 24
click at [1131, 79] on line "button" at bounding box center [1128, 81] width 7 height 7
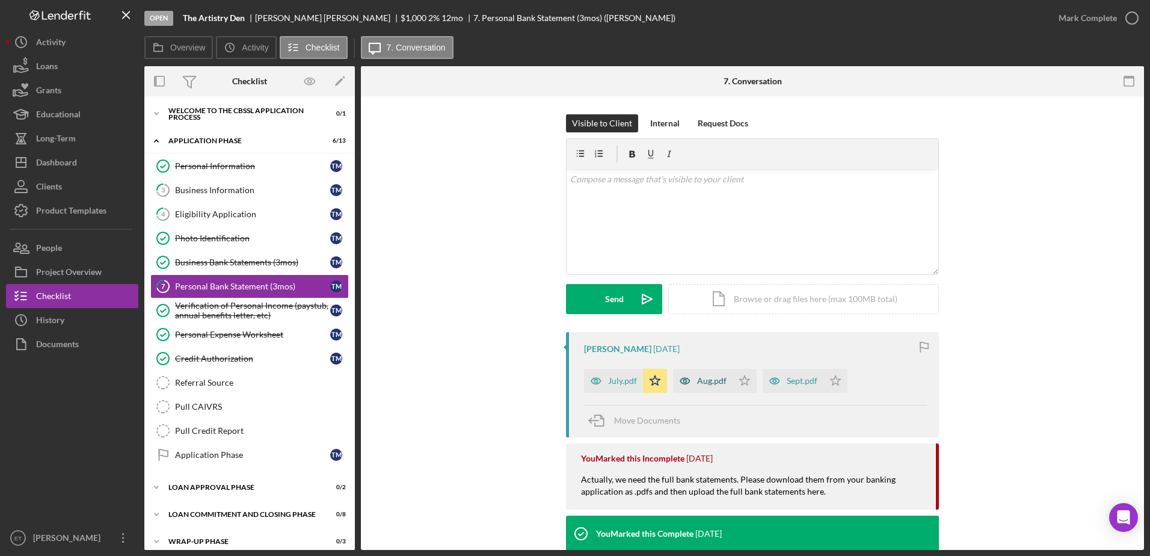
click at [683, 380] on icon "button" at bounding box center [684, 381] width 3 height 3
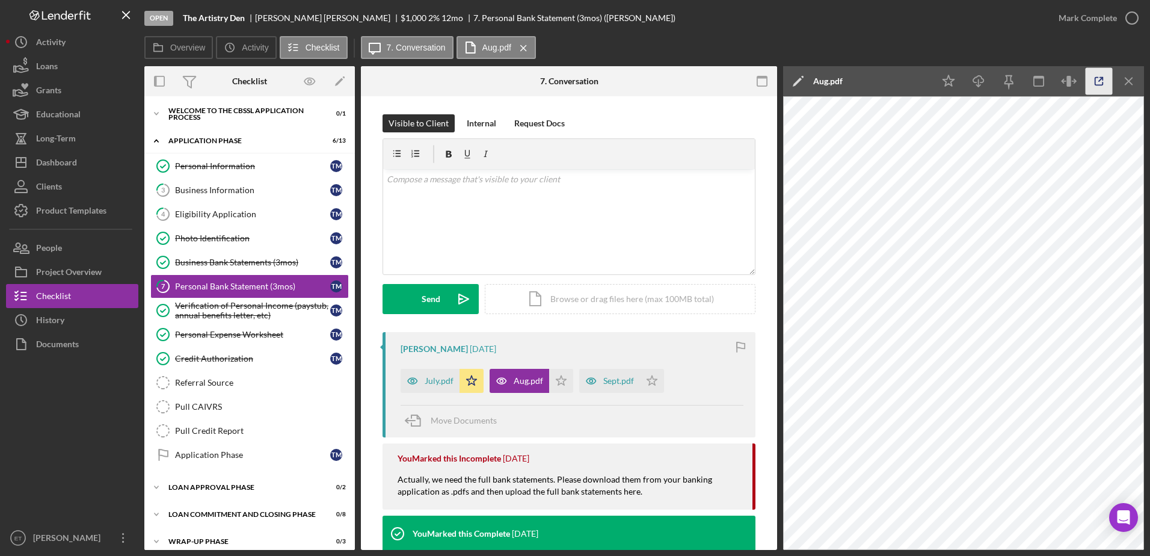
click at [1101, 79] on line "button" at bounding box center [1101, 80] width 4 height 4
click at [1127, 84] on icon "Icon/Menu Close" at bounding box center [1129, 81] width 27 height 27
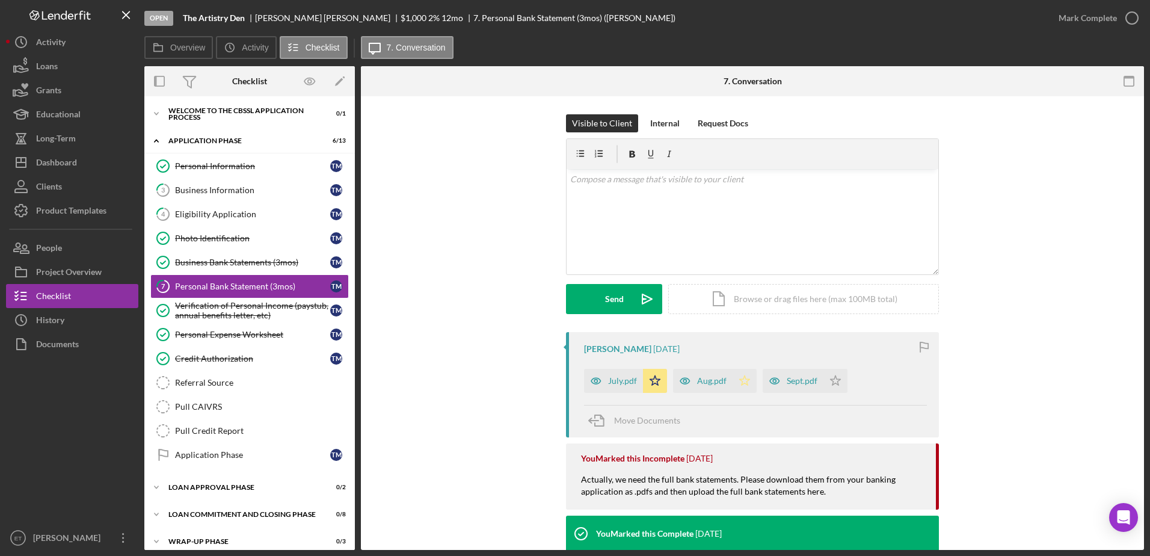
click at [742, 381] on icon "Icon/Star" at bounding box center [745, 381] width 24 height 24
click at [767, 383] on icon "button" at bounding box center [775, 381] width 24 height 24
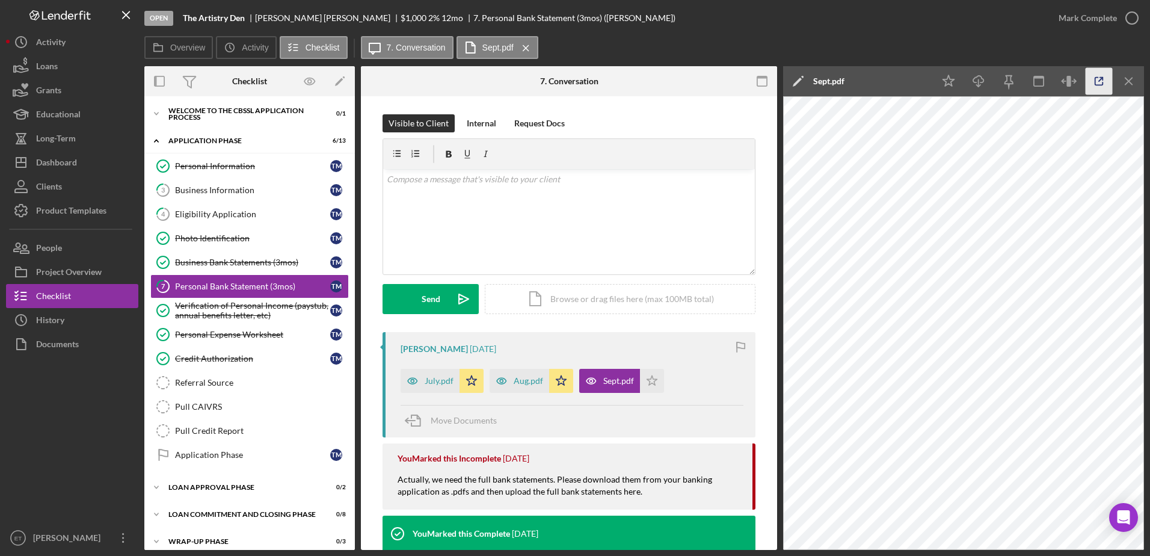
click at [1100, 83] on icon "button" at bounding box center [1099, 81] width 27 height 27
click at [651, 384] on polygon "button" at bounding box center [652, 380] width 10 height 10
click at [1127, 13] on icon "button" at bounding box center [1132, 18] width 30 height 30
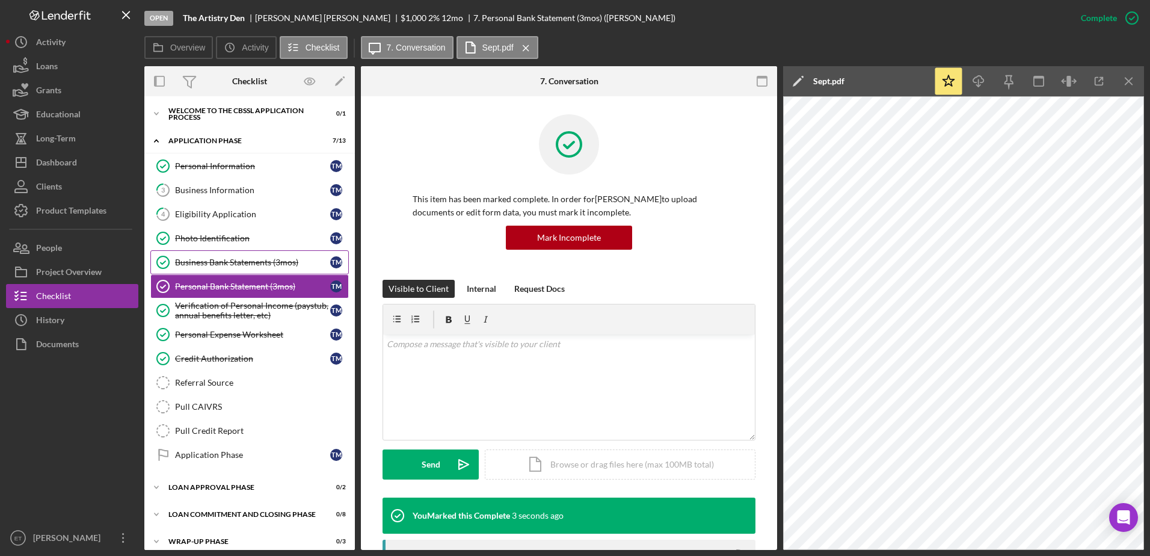
click at [223, 263] on div "Business Bank Statements (3mos)" at bounding box center [252, 262] width 155 height 10
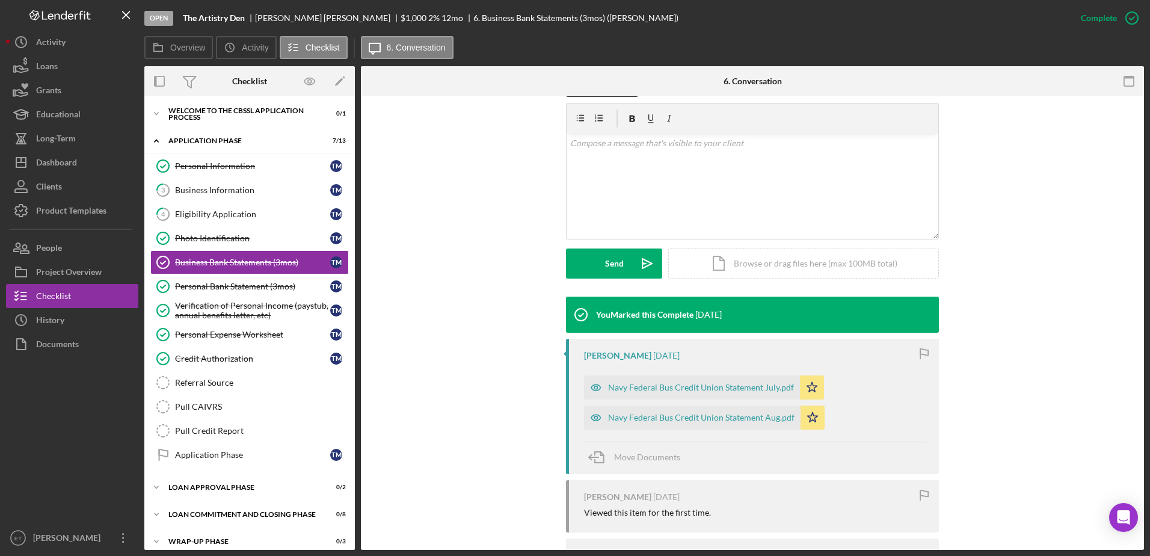
scroll to position [202, 0]
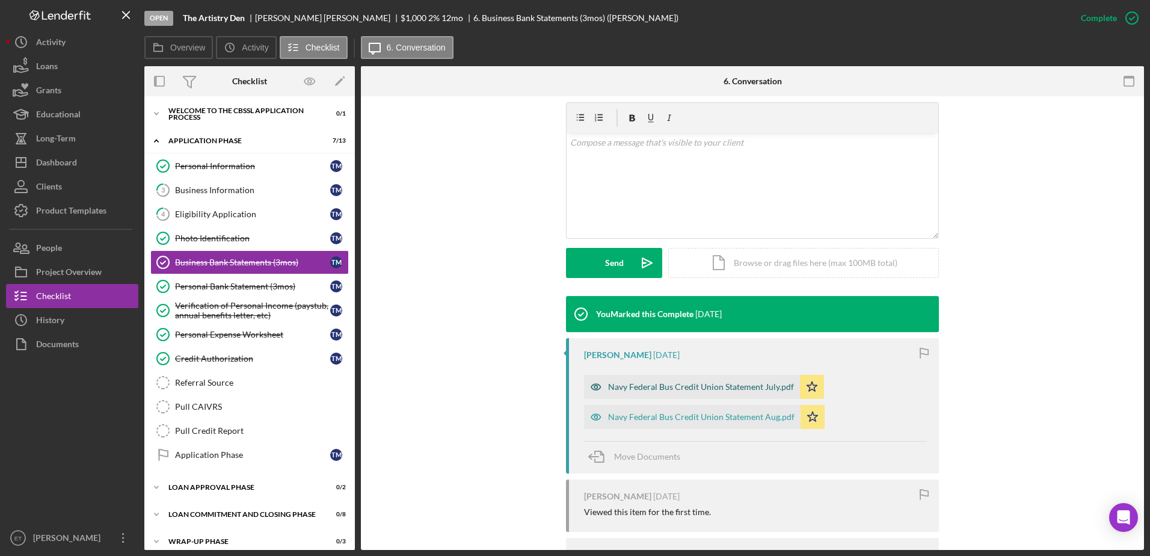
click at [594, 388] on icon "button" at bounding box center [595, 386] width 3 height 3
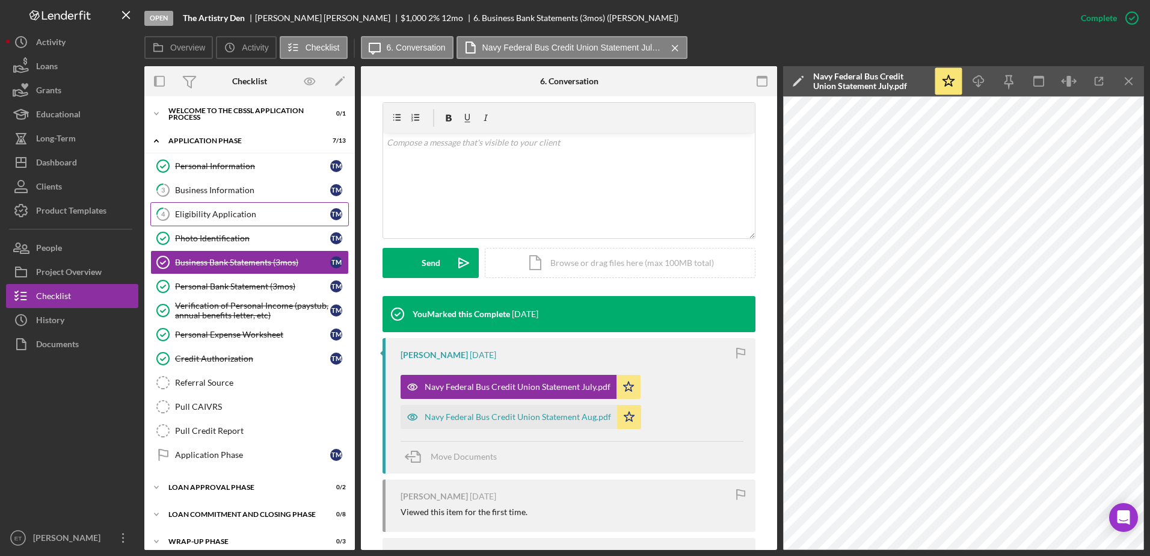
click at [209, 214] on div "Eligibility Application" at bounding box center [252, 214] width 155 height 10
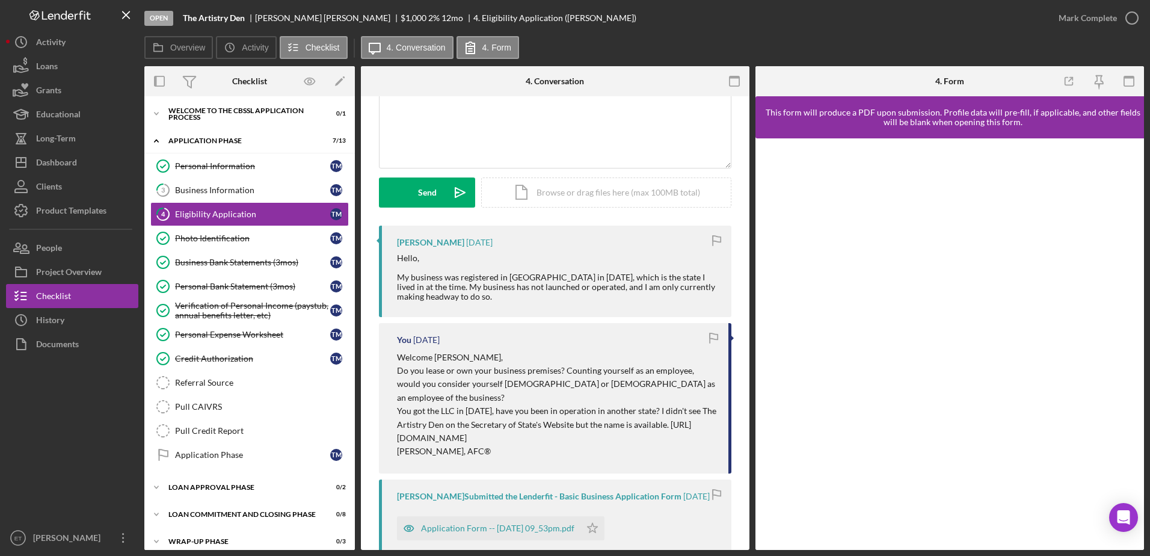
scroll to position [112, 0]
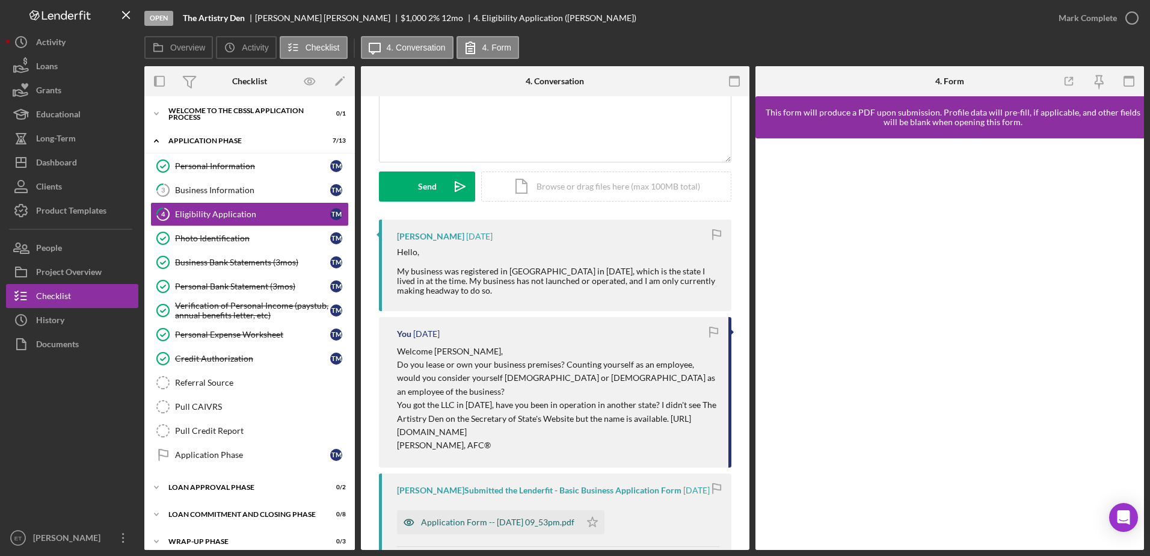
drag, startPoint x: 410, startPoint y: 508, endPoint x: 450, endPoint y: 514, distance: 40.7
click at [450, 514] on div "Application Form -- 2025-09-18 09_53pm.pdf" at bounding box center [488, 522] width 183 height 24
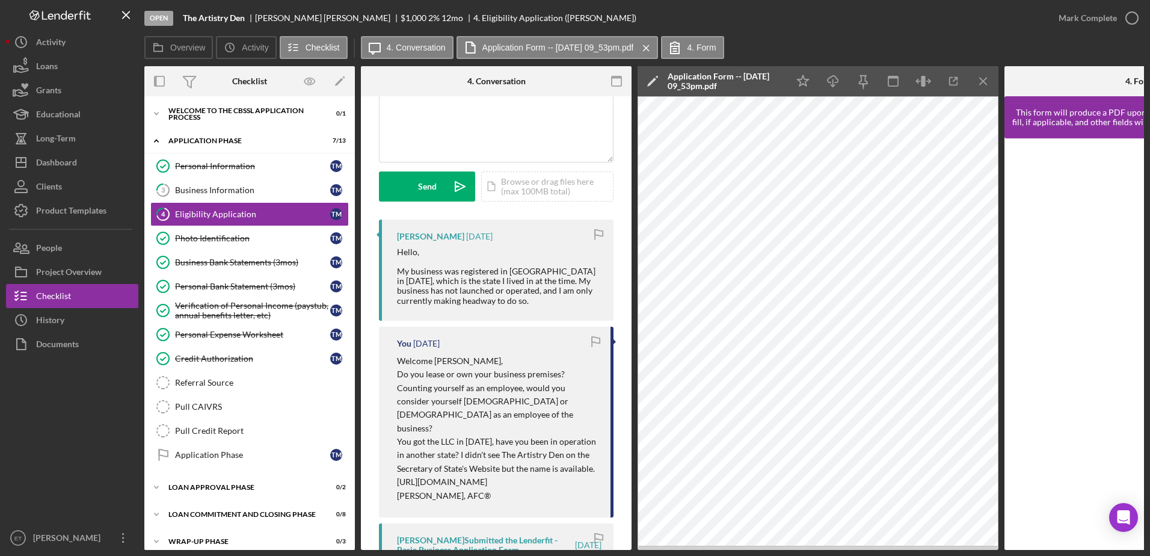
click at [1016, 392] on div at bounding box center [1140, 343] width 271 height 411
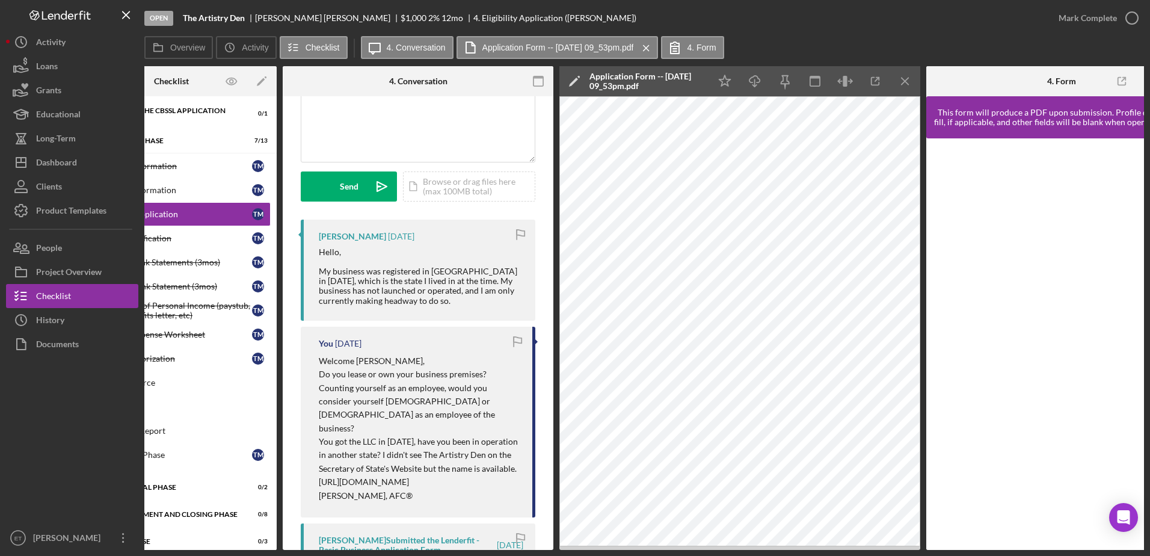
scroll to position [0, 131]
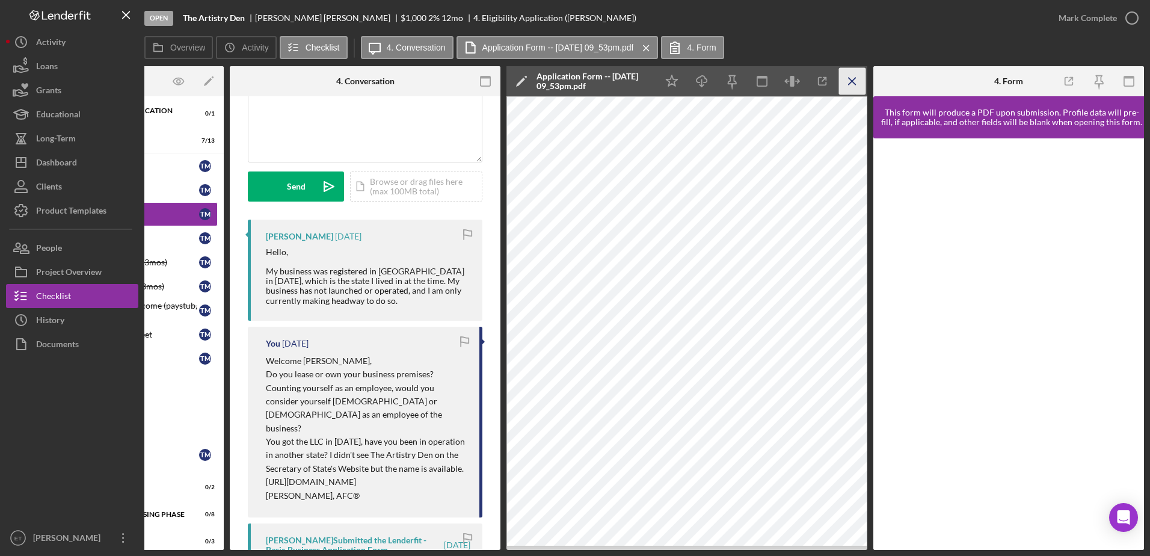
click at [854, 81] on icon "Icon/Menu Close" at bounding box center [852, 81] width 27 height 27
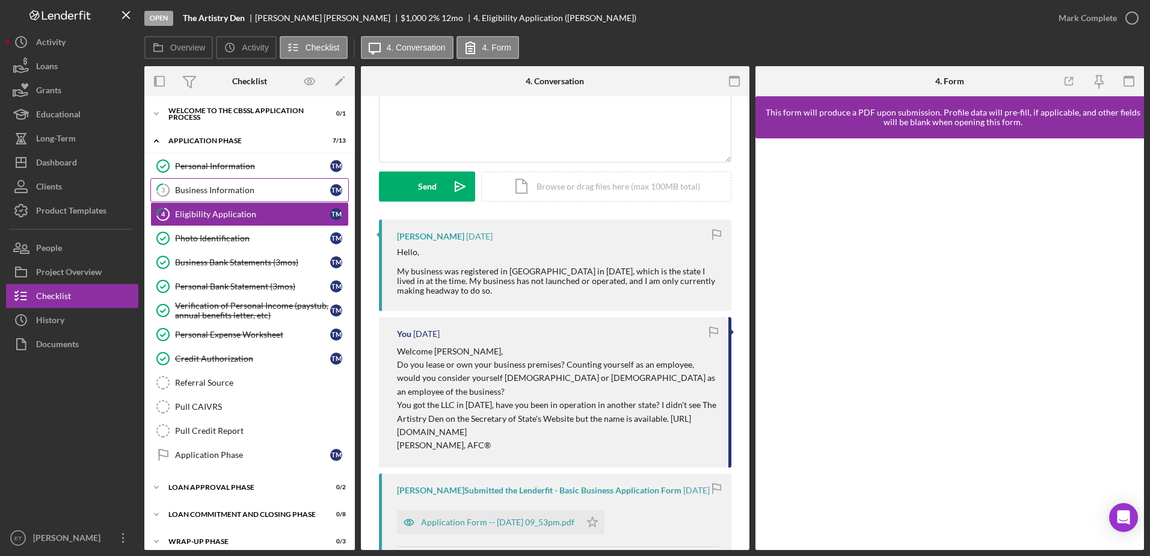
click at [224, 192] on div "Business Information" at bounding box center [252, 190] width 155 height 10
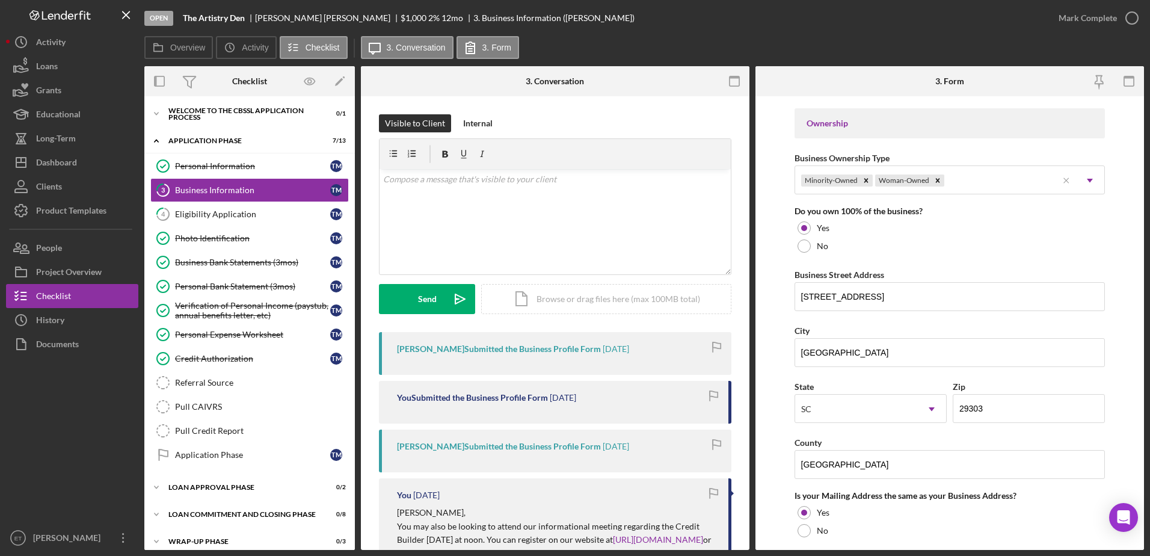
scroll to position [550, 0]
click at [849, 300] on input "125 Peach Valley Drive" at bounding box center [950, 296] width 311 height 29
click at [1120, 194] on form "Business Name The Artistry Den DBA Business Start Date 09/09/2020 Legal Structu…" at bounding box center [950, 323] width 389 height 454
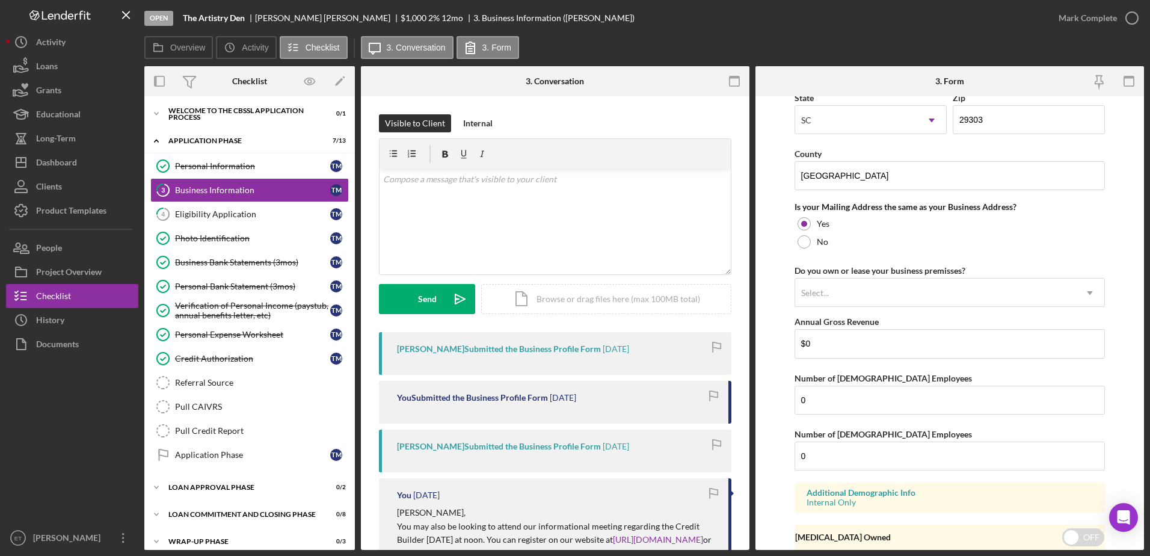
scroll to position [882, 0]
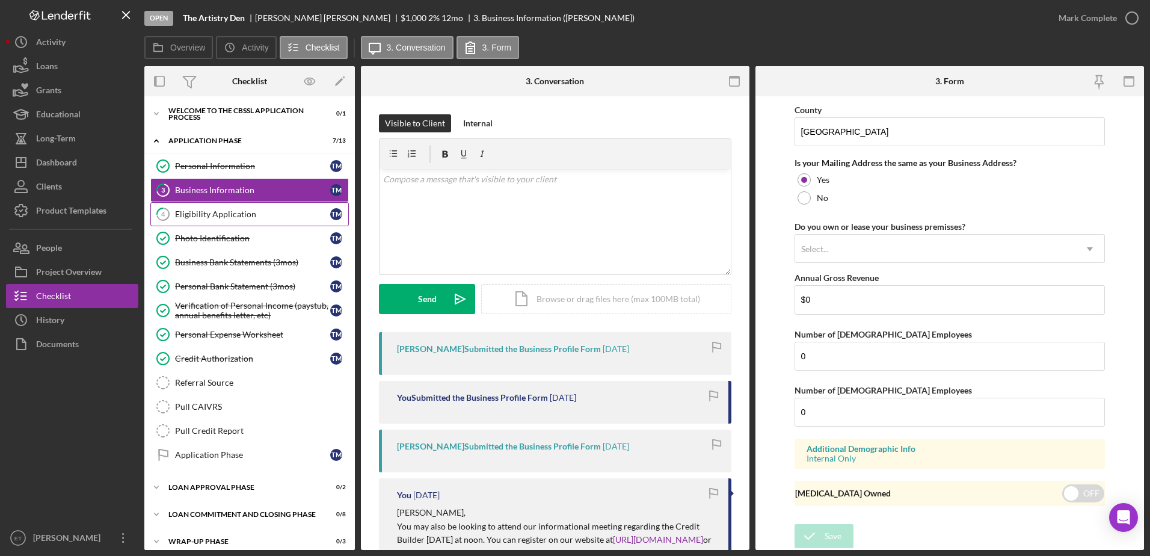
click at [215, 215] on div "Eligibility Application" at bounding box center [252, 214] width 155 height 10
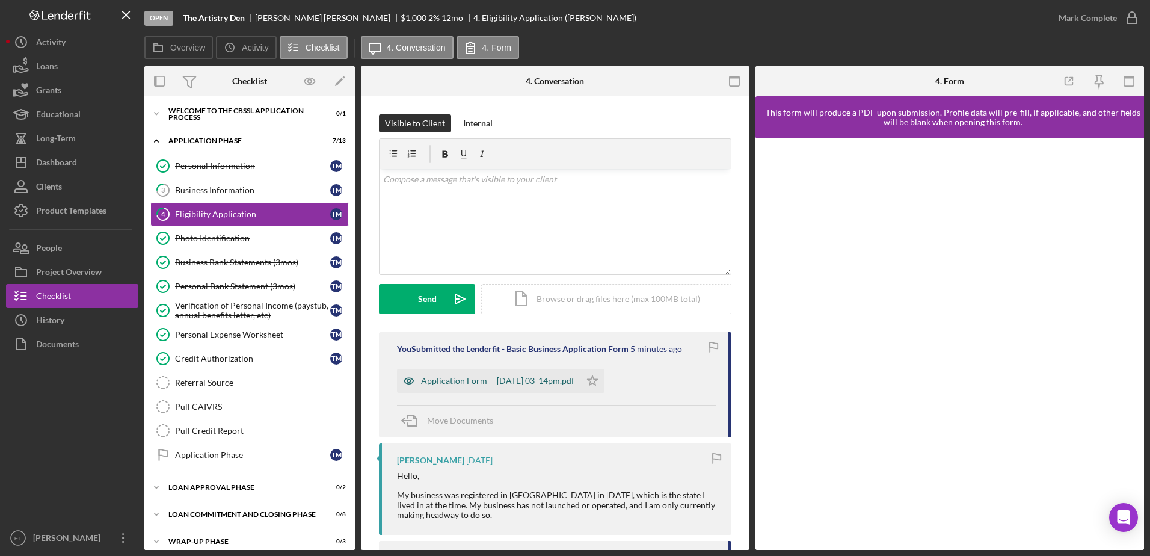
click at [409, 380] on icon "button" at bounding box center [408, 381] width 3 height 3
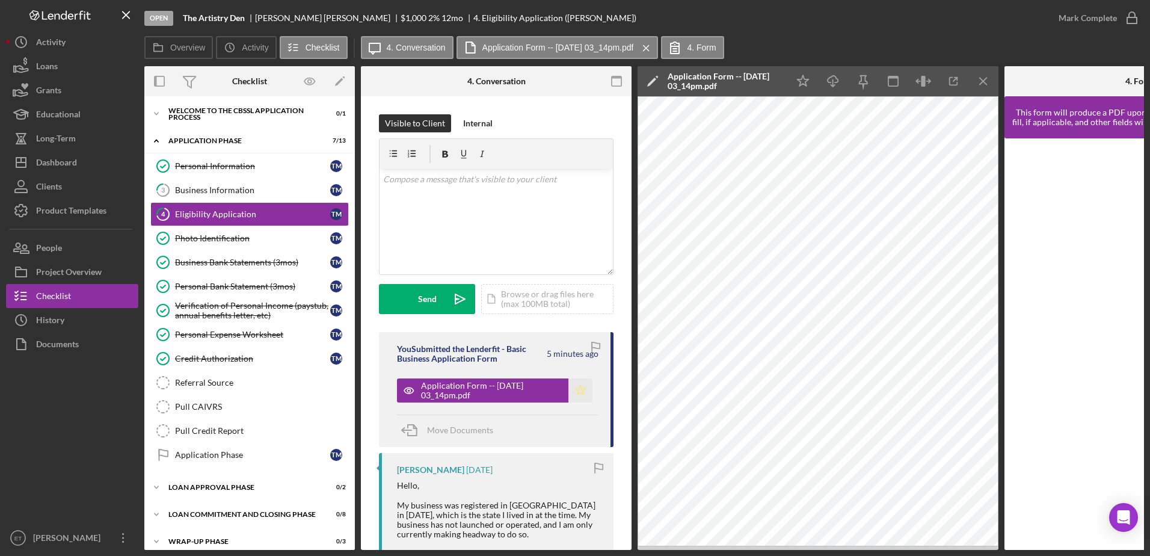
click at [579, 391] on polygon "button" at bounding box center [581, 390] width 10 height 10
click at [215, 191] on div "Business Information" at bounding box center [252, 190] width 155 height 10
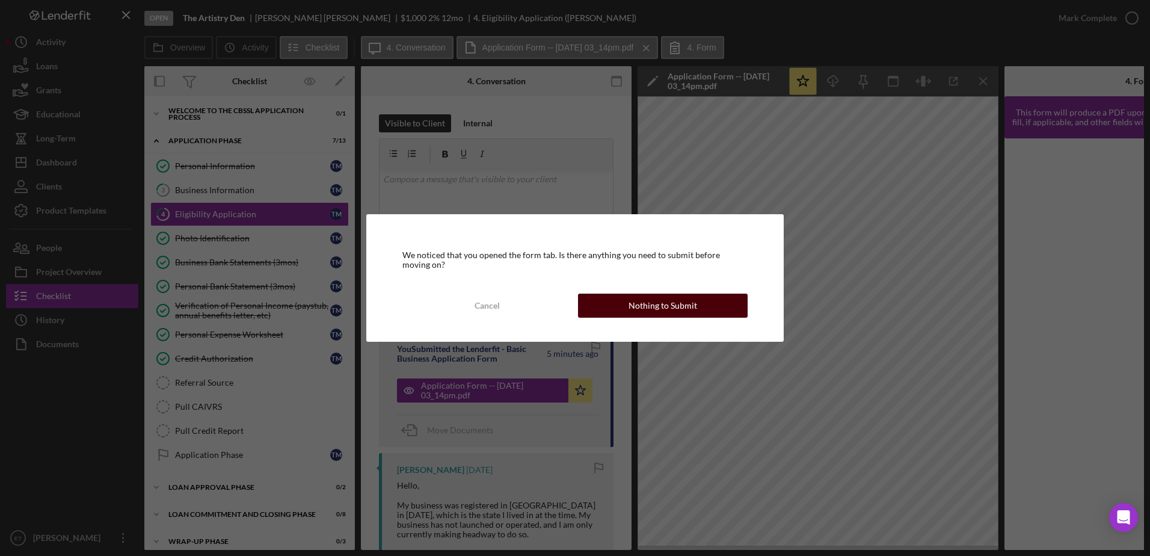
click at [656, 309] on div "Nothing to Submit" at bounding box center [663, 306] width 69 height 24
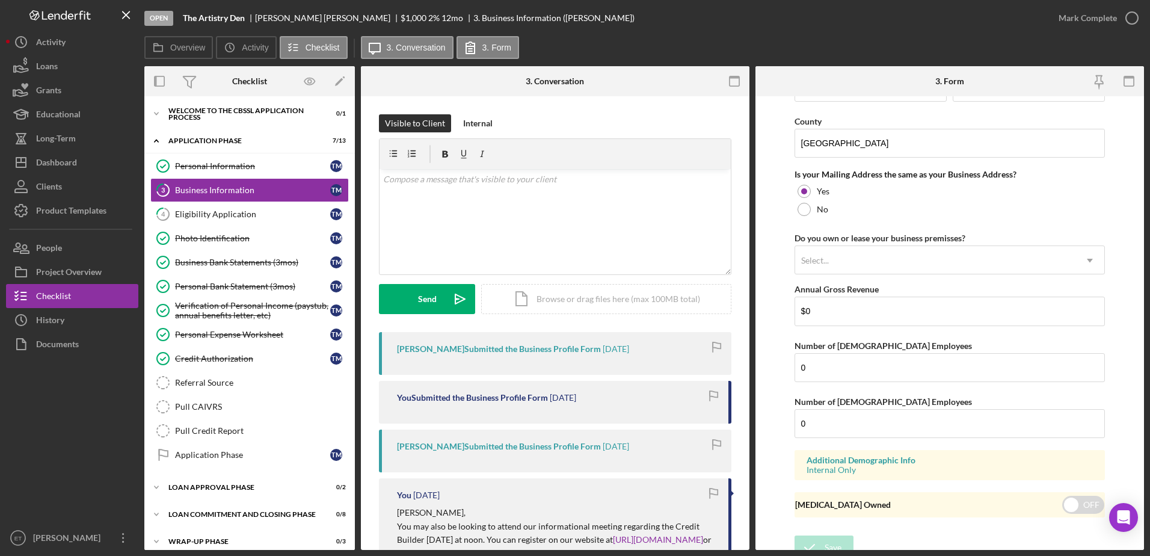
scroll to position [882, 0]
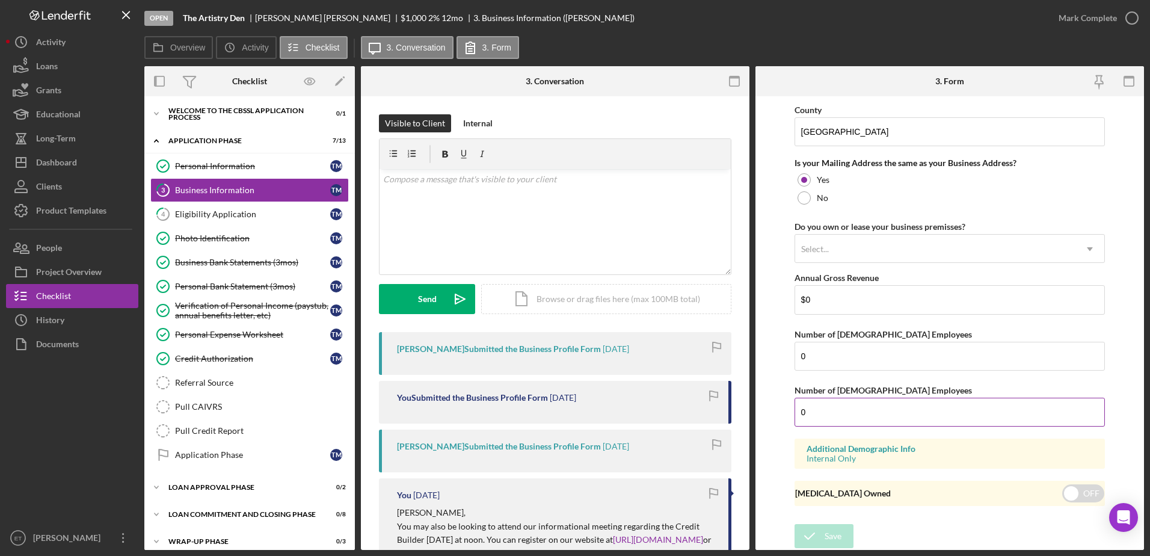
click at [814, 408] on input "0" at bounding box center [950, 412] width 311 height 29
type input "1"
click at [1065, 169] on div "Is your Mailing Address the same as your Business Address? Yes No" at bounding box center [950, 182] width 311 height 49
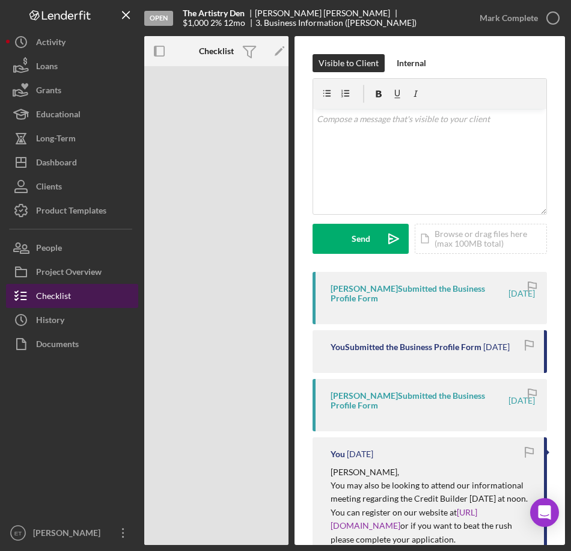
click at [70, 294] on div "Checklist" at bounding box center [53, 297] width 35 height 27
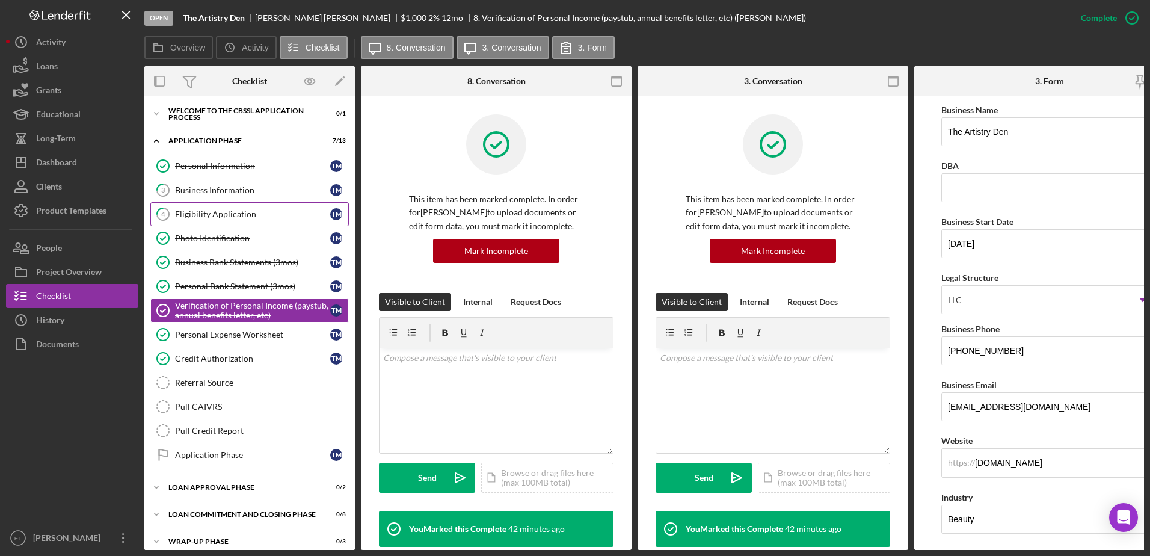
click at [238, 214] on div "Eligibility Application" at bounding box center [252, 214] width 155 height 10
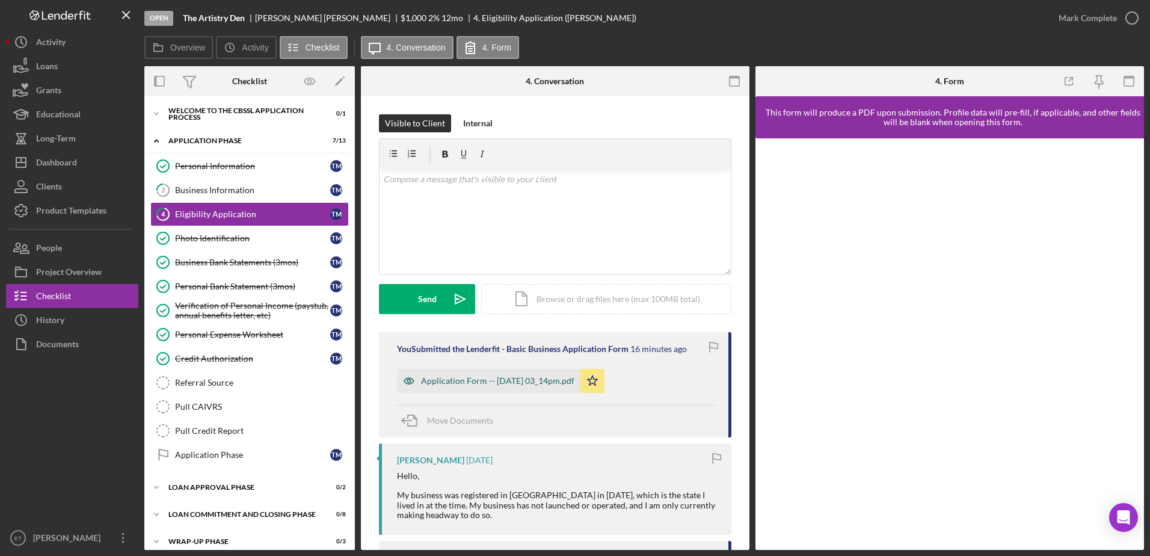
click at [411, 384] on icon "button" at bounding box center [409, 381] width 24 height 24
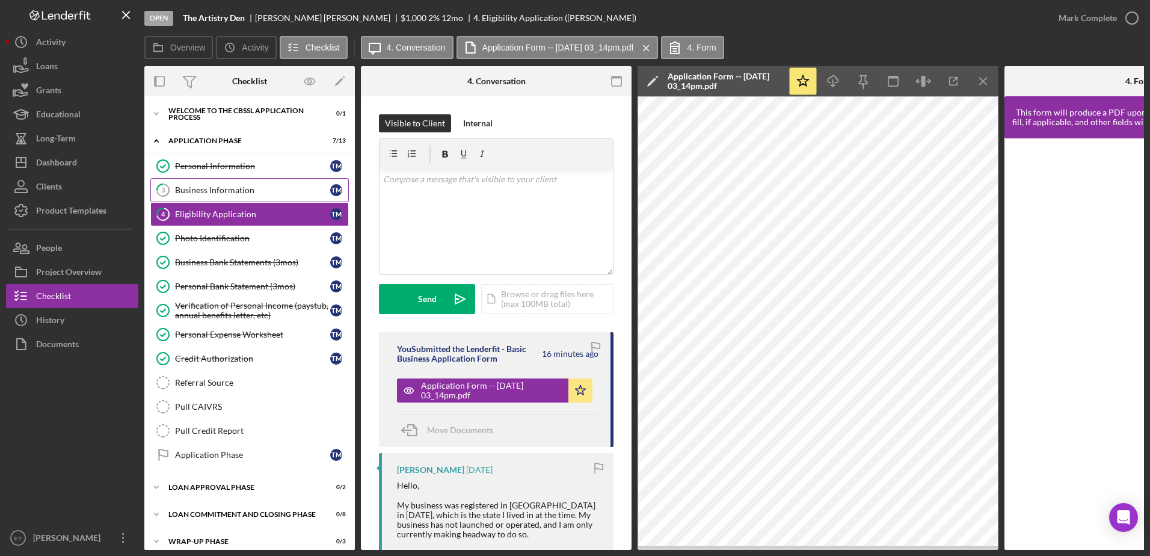
click at [232, 189] on div "Business Information" at bounding box center [252, 190] width 155 height 10
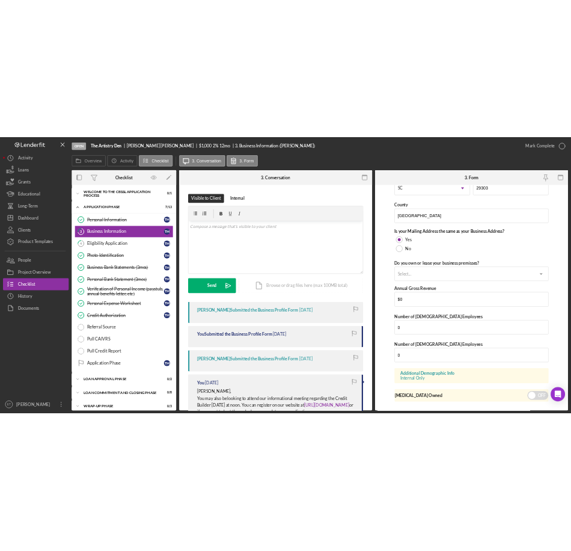
scroll to position [855, 0]
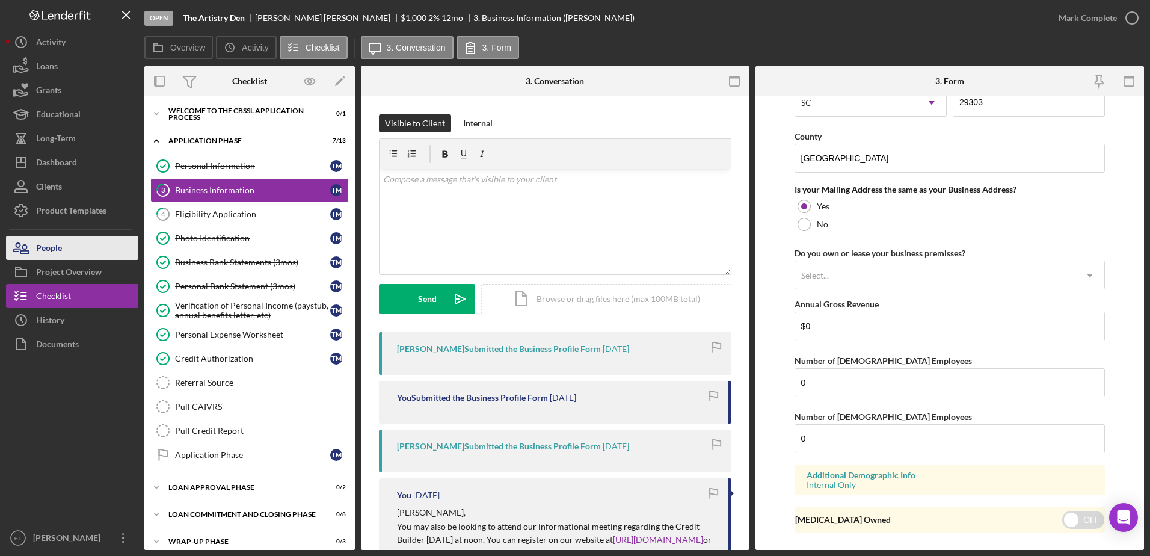
click at [59, 247] on div "People" at bounding box center [49, 249] width 26 height 27
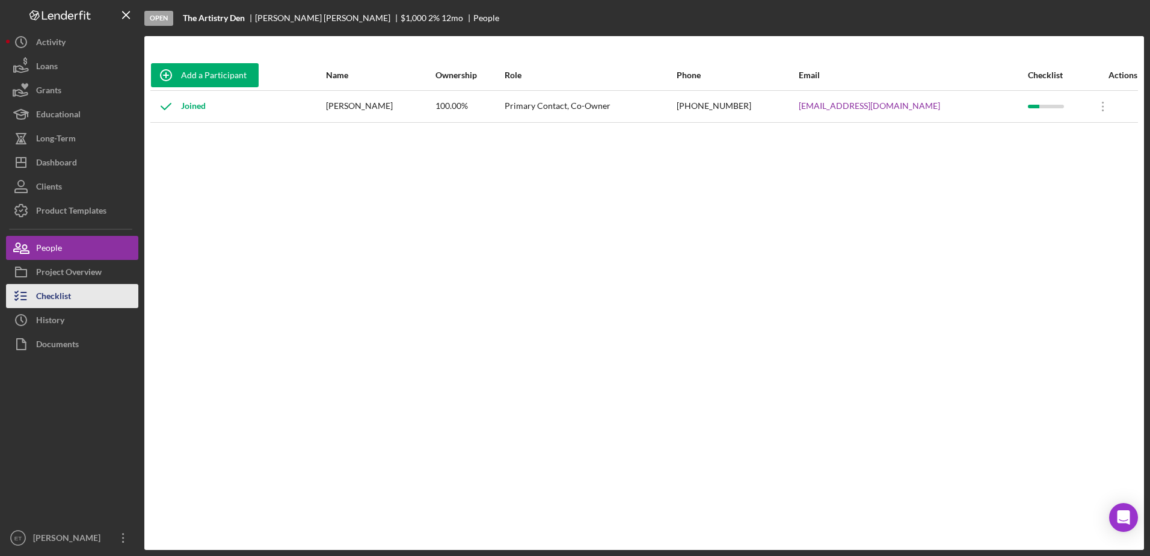
click at [69, 292] on div "Checklist" at bounding box center [53, 297] width 35 height 27
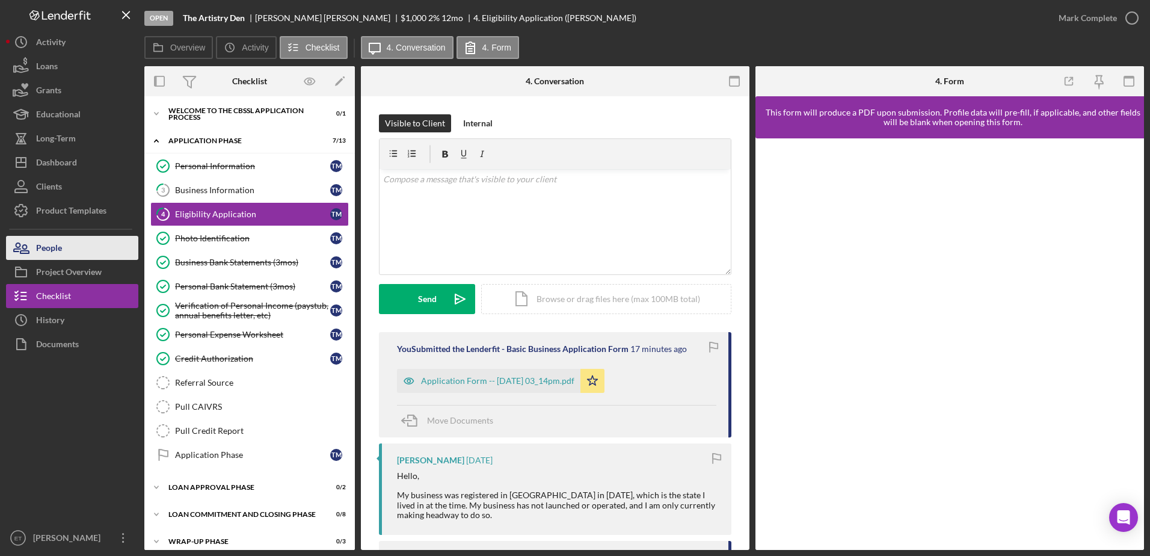
click at [89, 248] on button "People" at bounding box center [72, 248] width 132 height 24
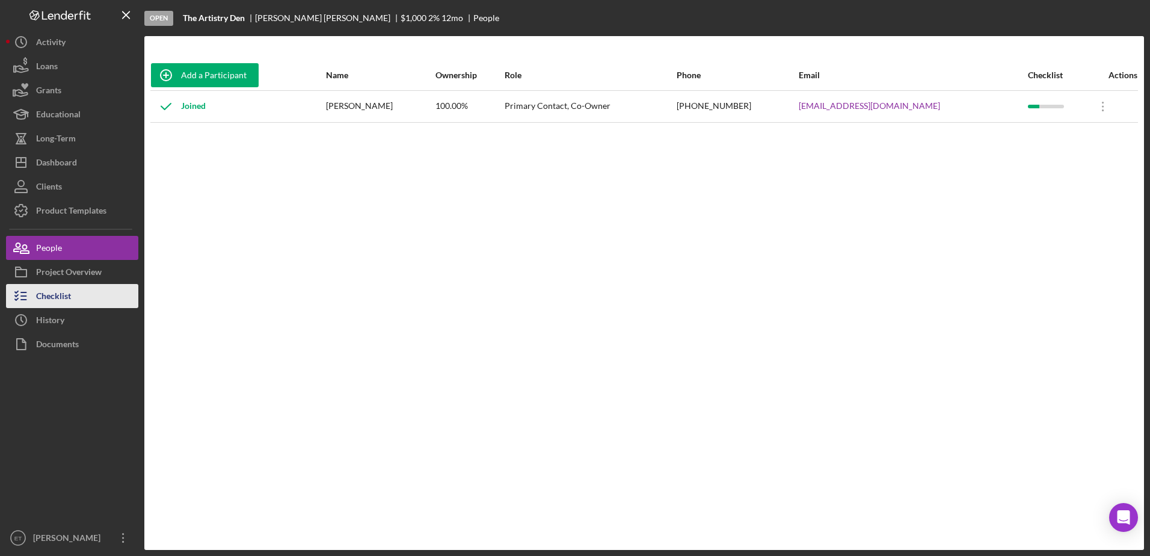
click at [45, 291] on div "Checklist" at bounding box center [53, 297] width 35 height 27
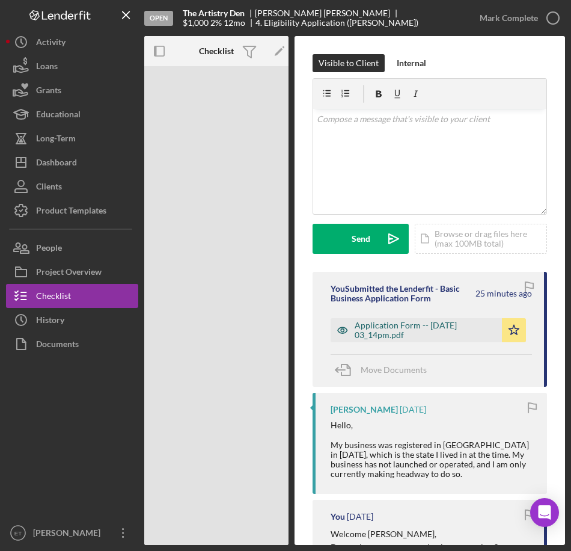
click at [343, 328] on icon "button" at bounding box center [343, 330] width 24 height 24
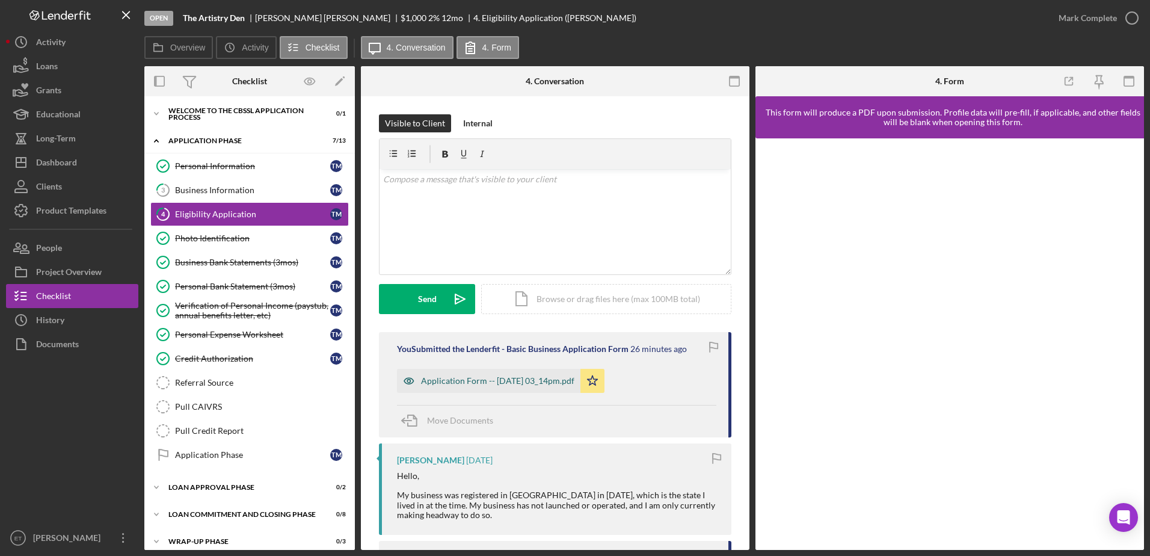
click at [408, 380] on icon "button" at bounding box center [409, 381] width 24 height 24
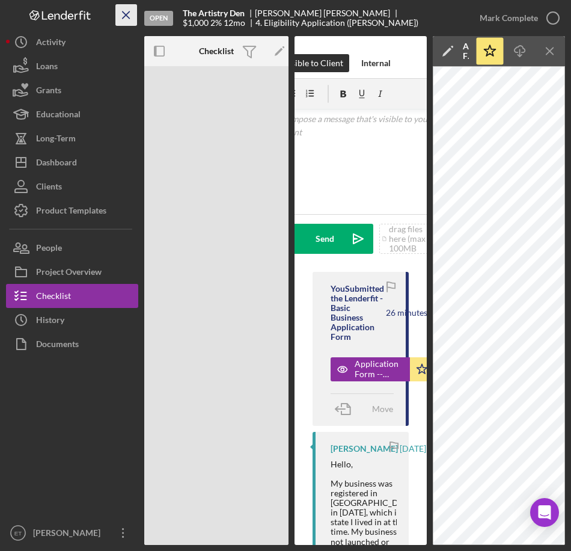
click at [123, 14] on icon "Icon/Menu Close" at bounding box center [126, 15] width 27 height 27
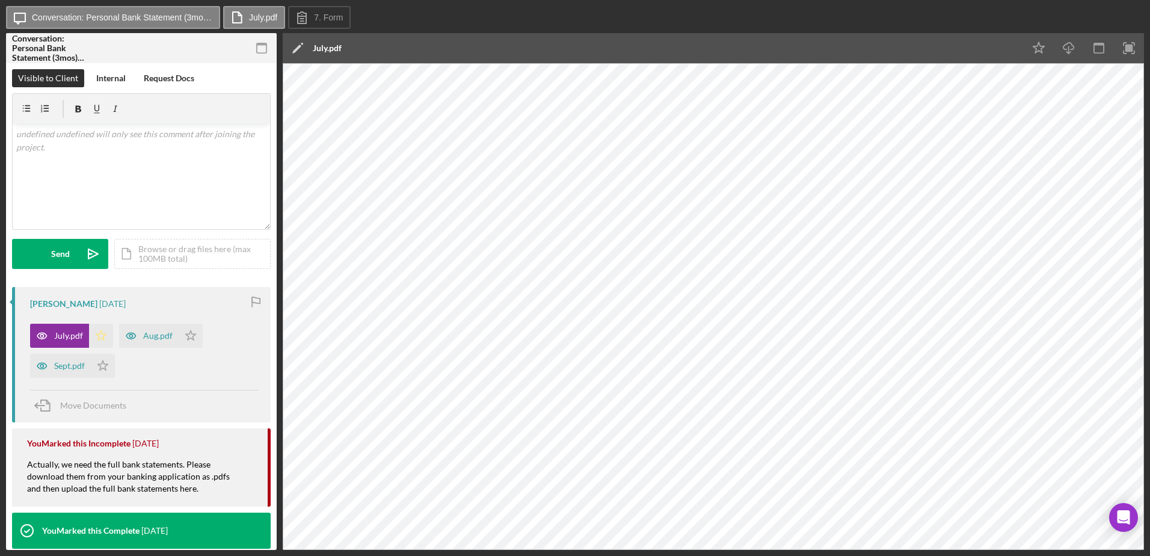
click at [102, 337] on icon "Icon/Star" at bounding box center [101, 336] width 24 height 24
click at [132, 337] on icon "button" at bounding box center [131, 336] width 24 height 24
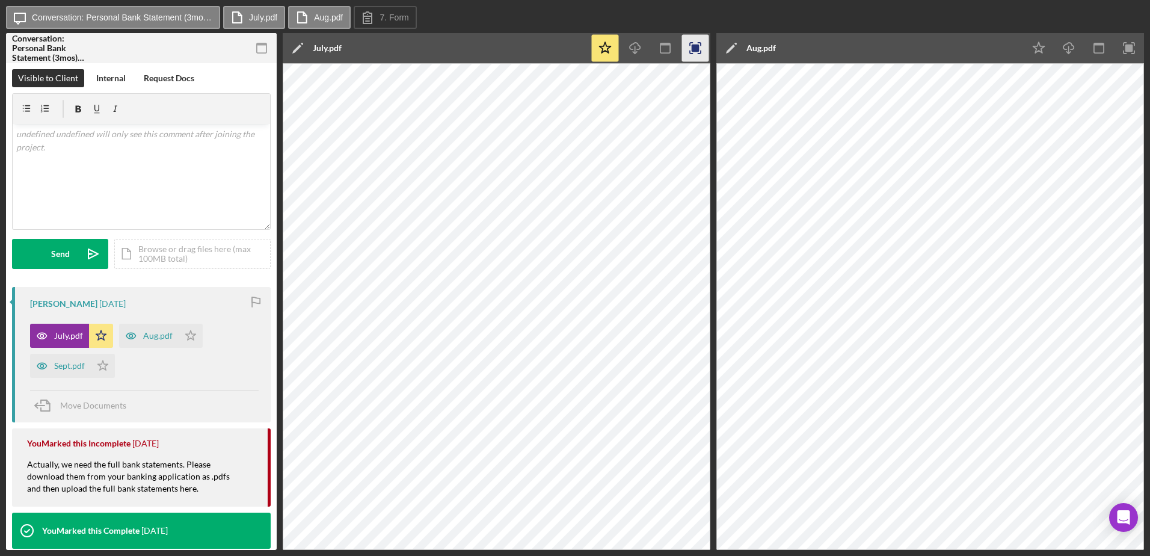
click at [698, 51] on rect "button" at bounding box center [696, 49] width 8 height 8
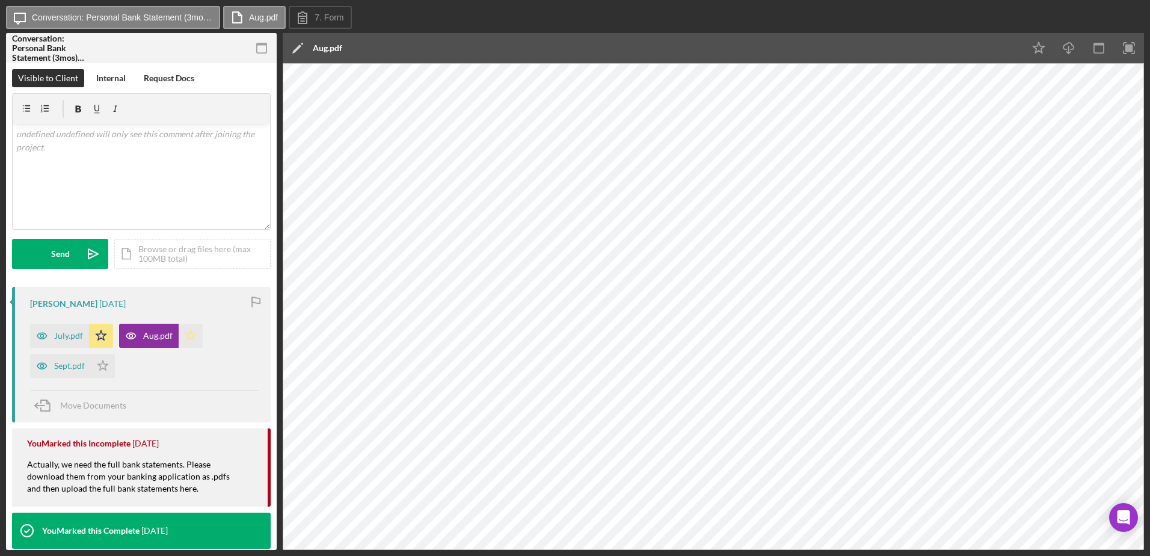
click at [187, 337] on polygon "button" at bounding box center [191, 335] width 10 height 10
click at [43, 366] on icon "button" at bounding box center [42, 366] width 24 height 24
click at [103, 368] on polygon "button" at bounding box center [103, 365] width 10 height 10
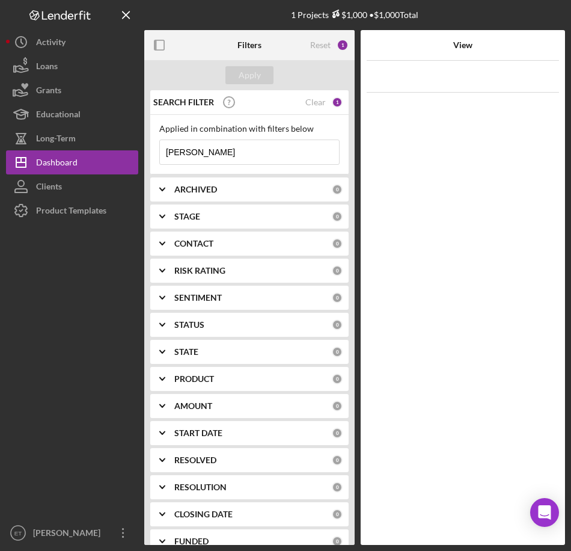
click at [202, 155] on input "takiyah" at bounding box center [249, 152] width 179 height 24
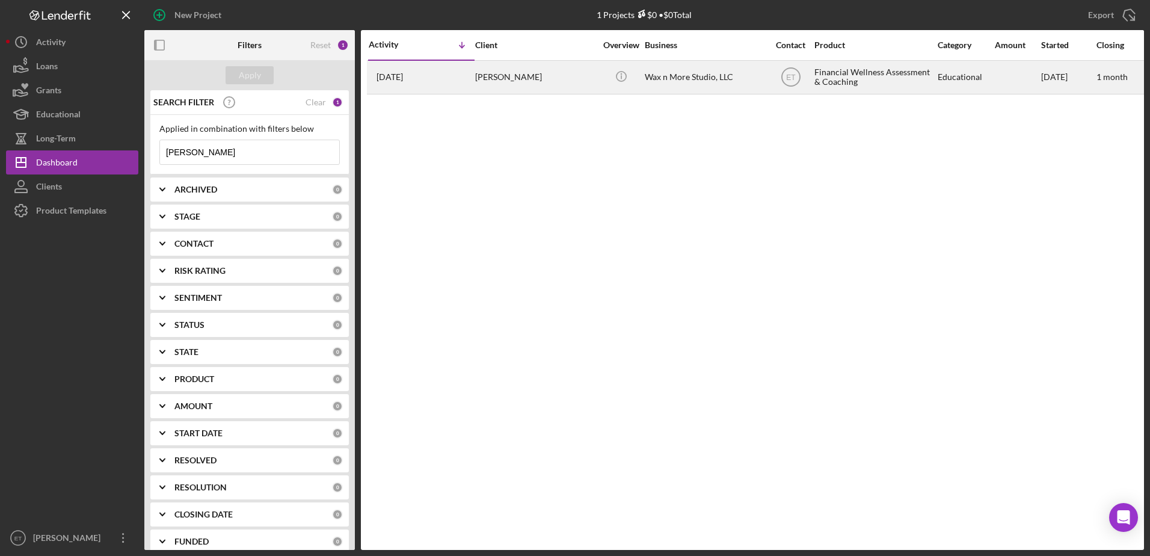
type input "quincella"
click at [571, 83] on div "Icon/Info" at bounding box center [621, 77] width 45 height 32
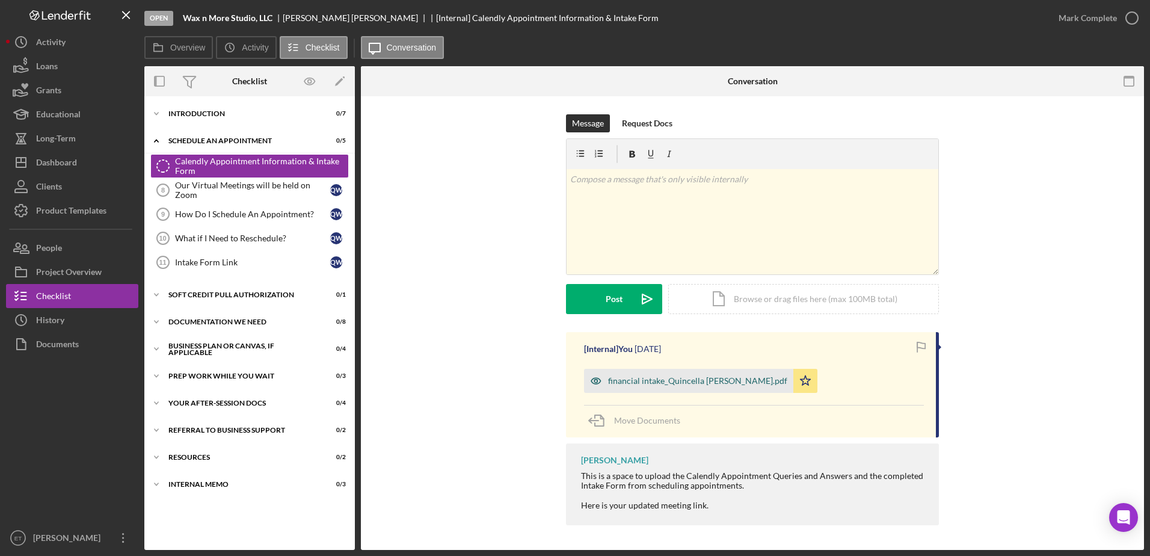
click at [571, 378] on icon "button" at bounding box center [596, 381] width 10 height 6
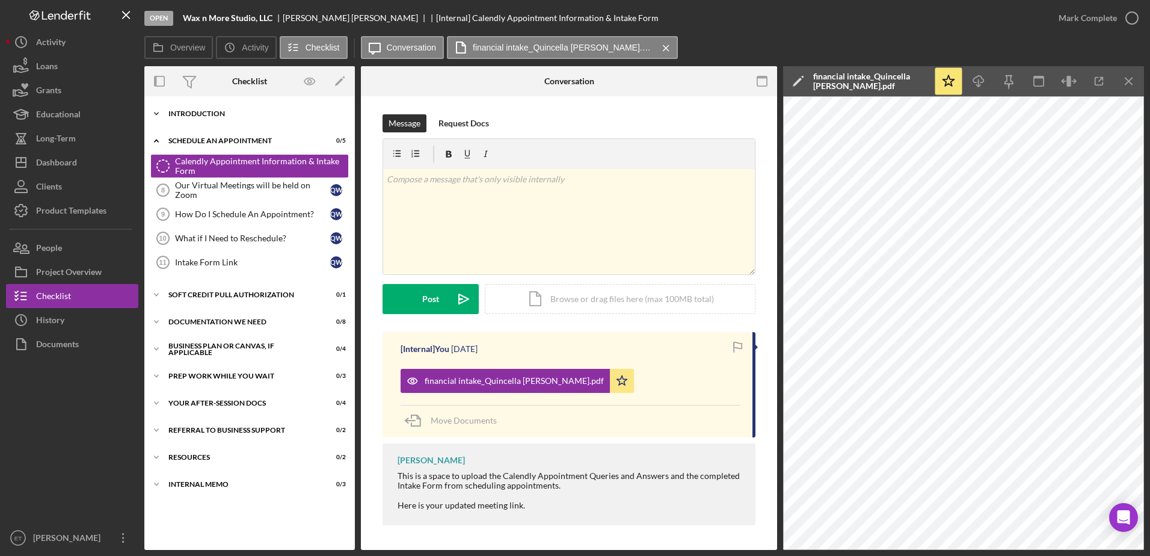
click at [202, 118] on div "Icon/Expander Introduction 0 / 7" at bounding box center [249, 114] width 211 height 24
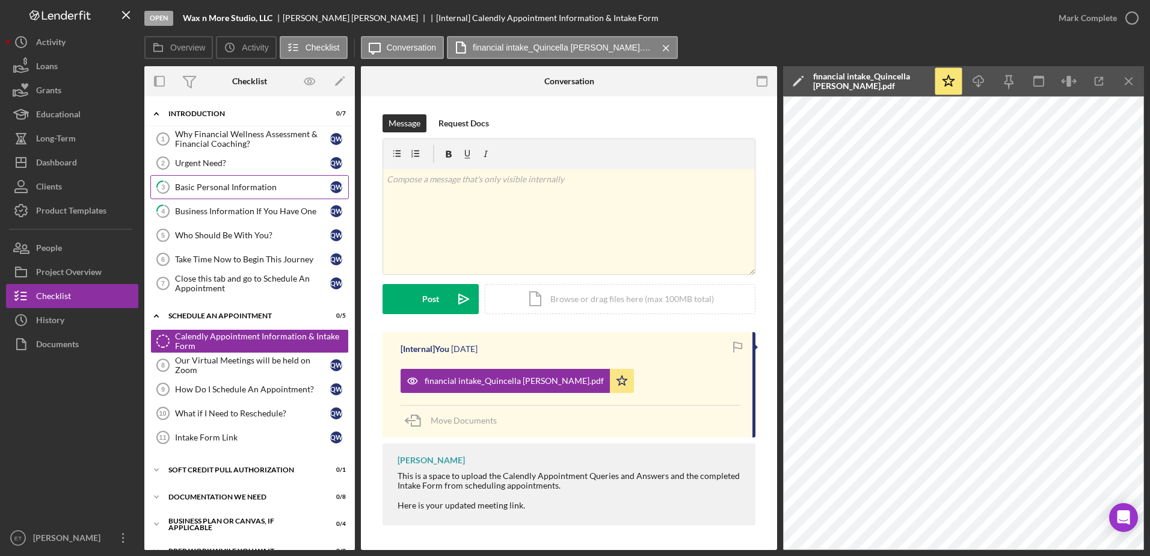
click at [212, 192] on div "Basic Personal Information" at bounding box center [252, 187] width 155 height 10
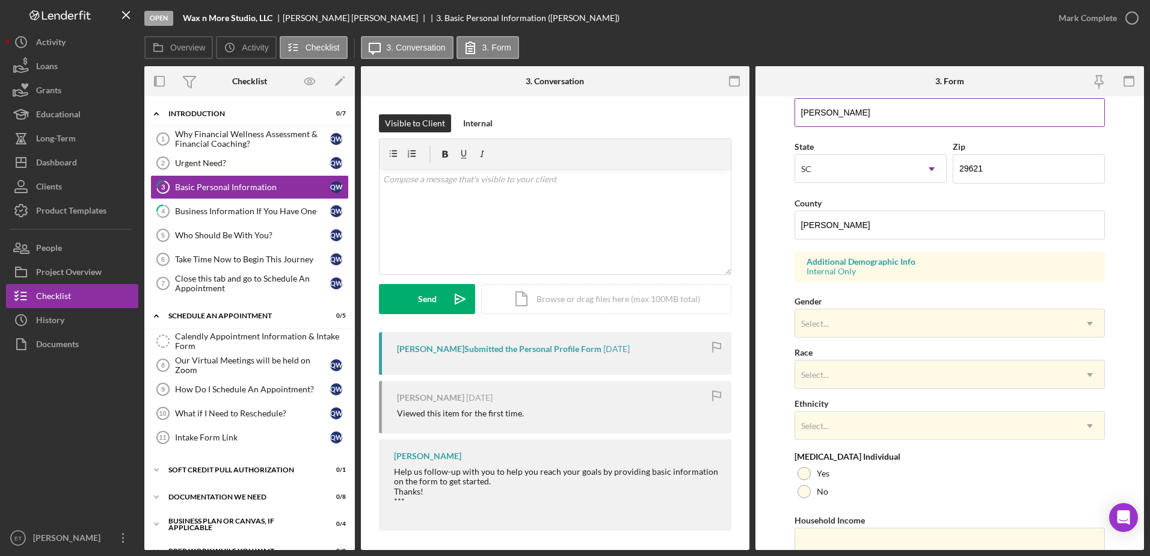
scroll to position [300, 0]
click at [210, 211] on div "Business Information If You Have One" at bounding box center [252, 211] width 155 height 10
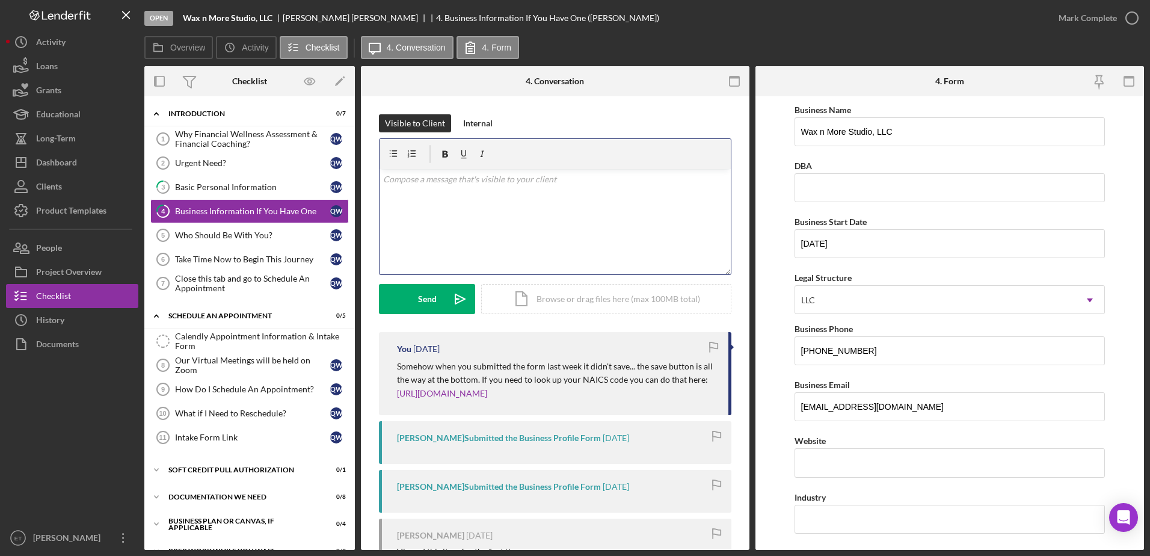
click at [490, 223] on div "v Color teal Color pink Remove color Add row above Add row below Add column bef…" at bounding box center [555, 221] width 351 height 105
click at [224, 495] on div "Documentation We Need" at bounding box center [253, 496] width 171 height 7
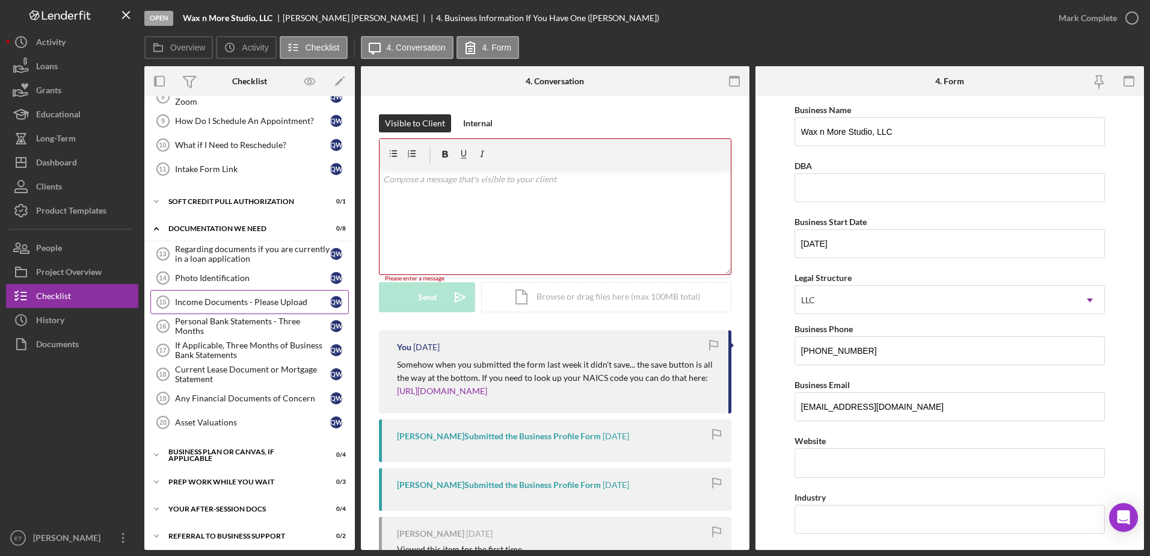
scroll to position [269, 0]
click at [214, 300] on div "Income Documents - Please Upload" at bounding box center [252, 302] width 155 height 10
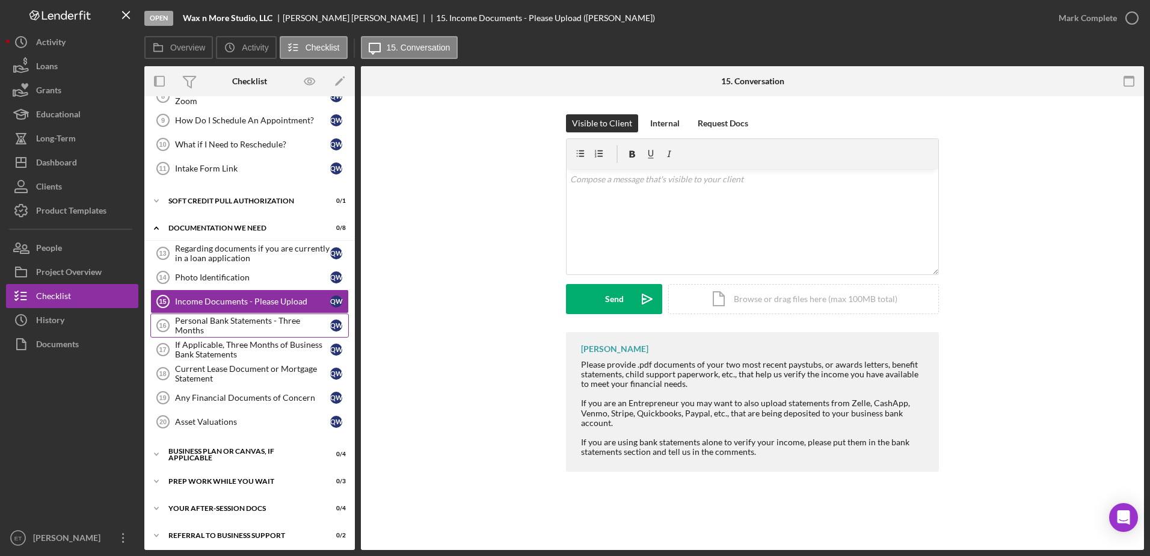
click at [214, 325] on div "Personal Bank Statements - Three Months" at bounding box center [252, 325] width 155 height 19
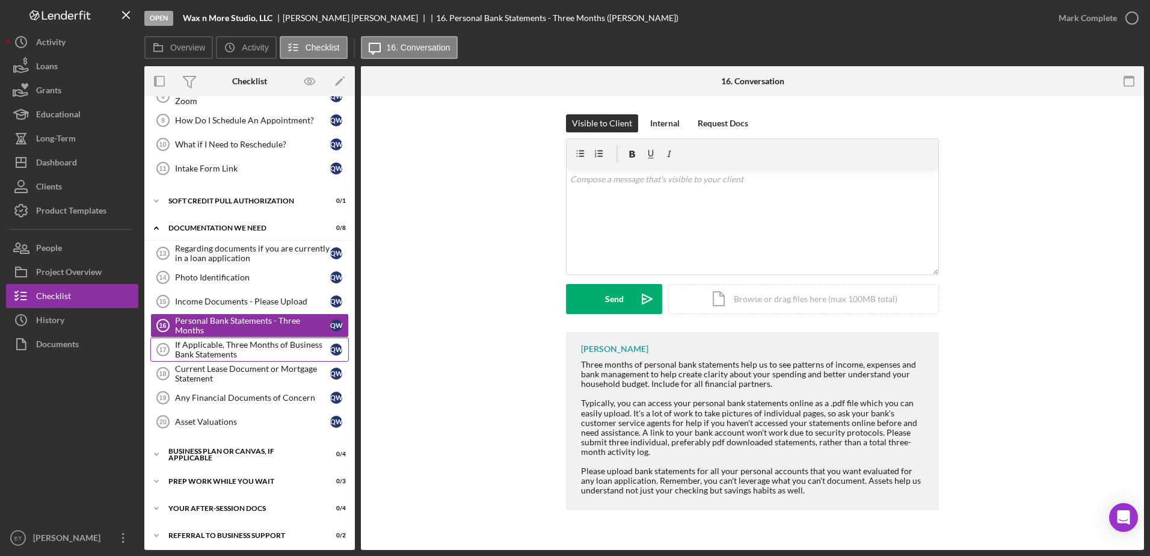
click at [215, 348] on div "If Applicable, Three Months of Business Bank Statements" at bounding box center [252, 349] width 155 height 19
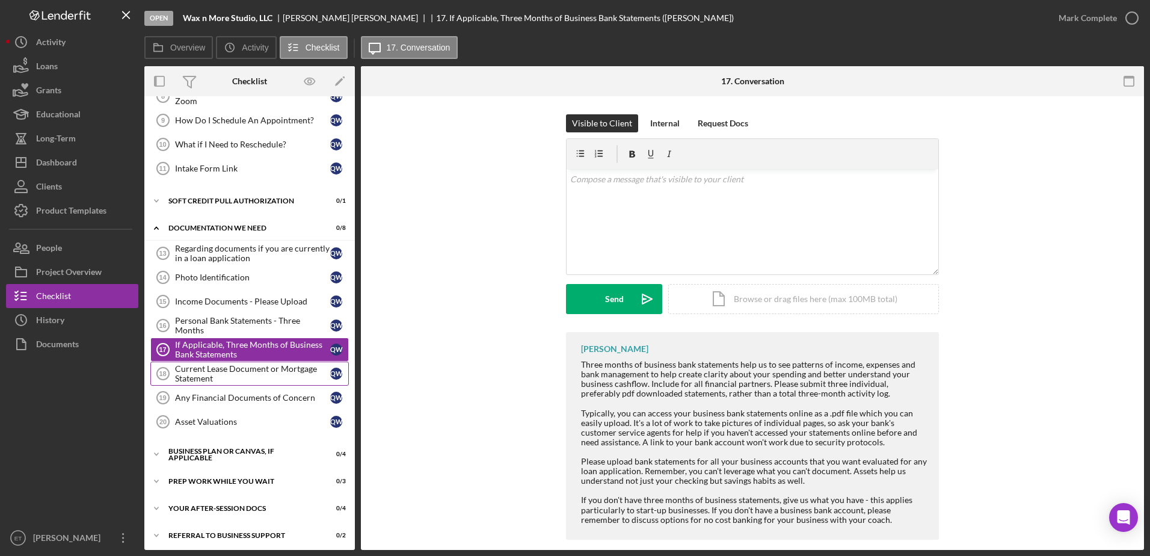
click at [219, 377] on div "Current Lease Document or Mortgage Statement" at bounding box center [252, 373] width 155 height 19
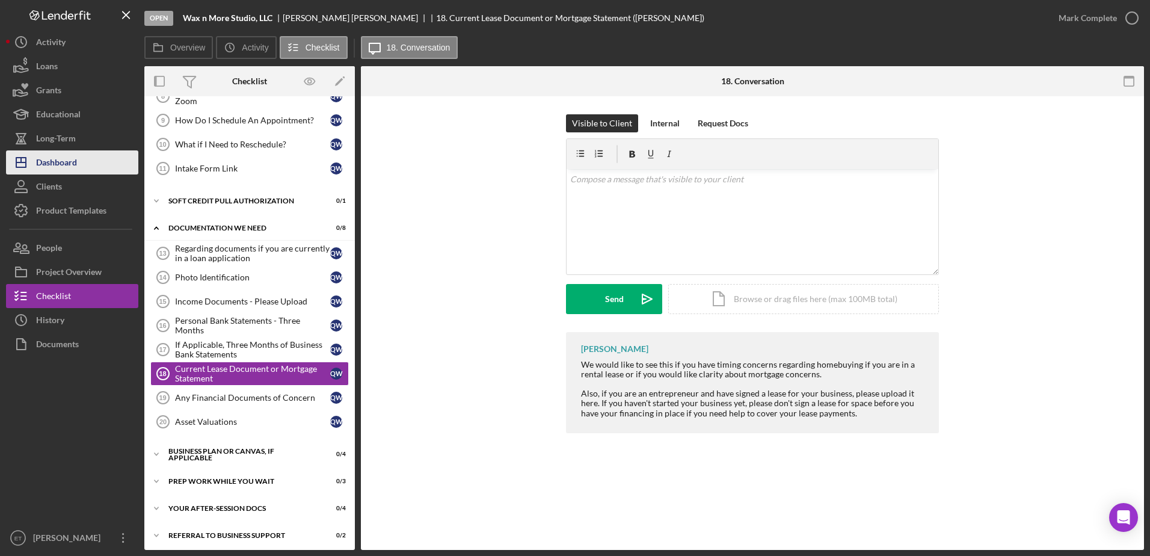
click at [63, 162] on div "Dashboard" at bounding box center [56, 163] width 41 height 27
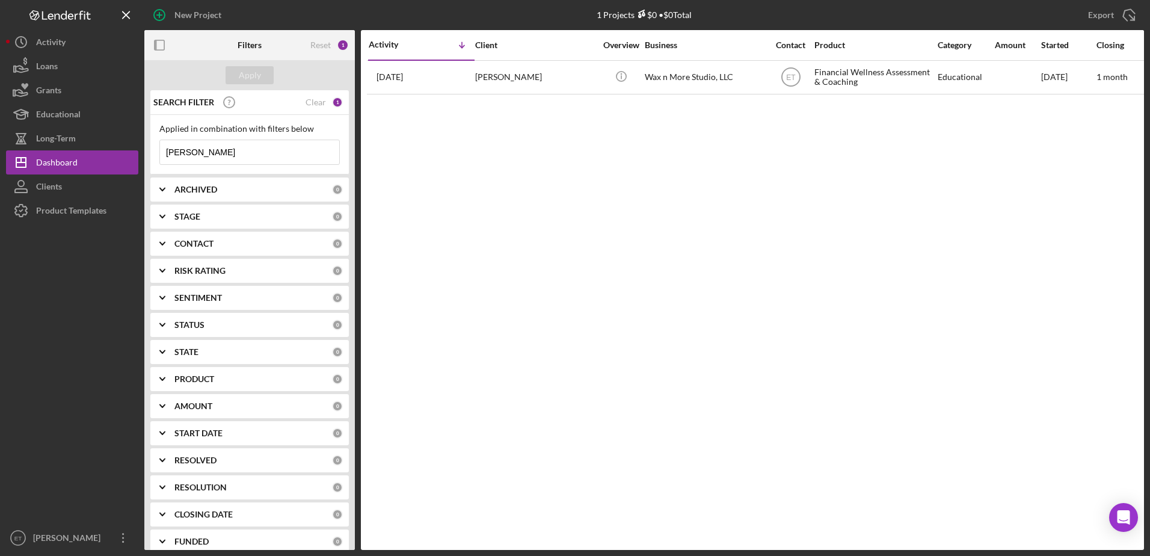
click at [252, 147] on input "quincella" at bounding box center [249, 152] width 179 height 24
